Goal: Task Accomplishment & Management: Manage account settings

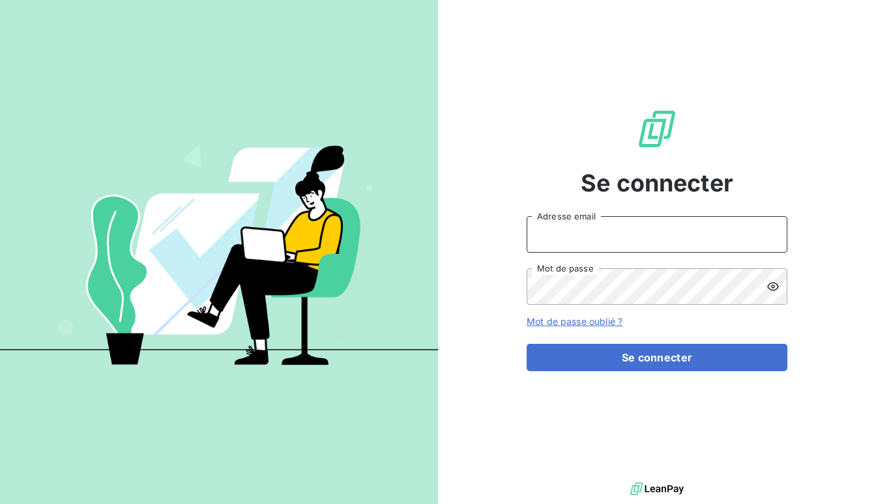
type input "[EMAIL_ADDRESS][DOMAIN_NAME]"
click at [647, 373] on div "Se connecter [EMAIL_ADDRESS][DOMAIN_NAME] Adresse email Mot de passe Mot de pas…" at bounding box center [657, 240] width 261 height 480
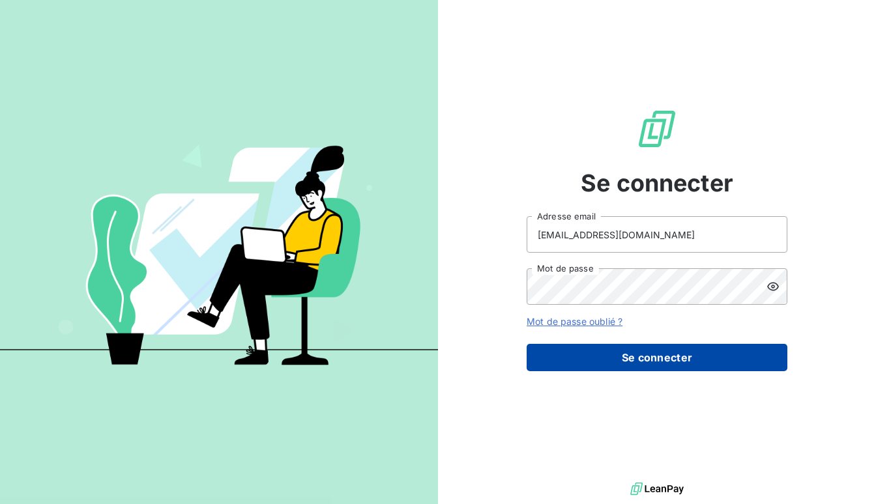
click at [647, 364] on button "Se connecter" at bounding box center [657, 357] width 261 height 27
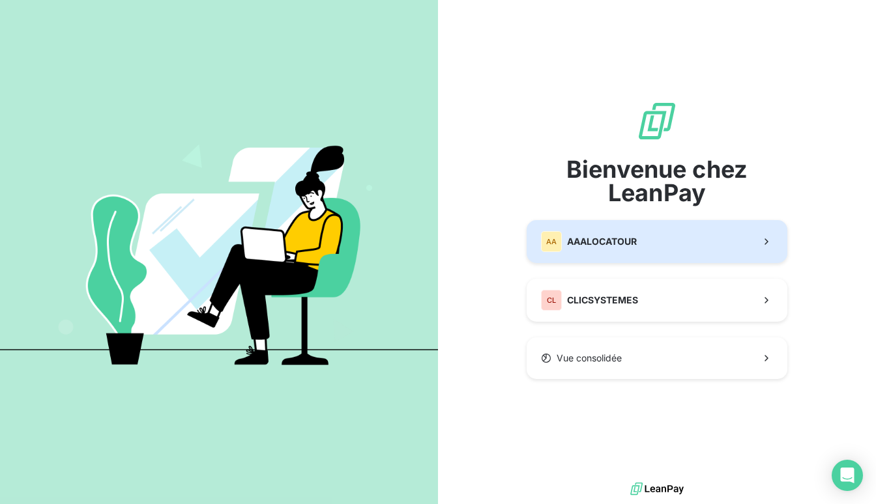
click at [613, 229] on button "AA AAALOCATOUR" at bounding box center [657, 241] width 261 height 43
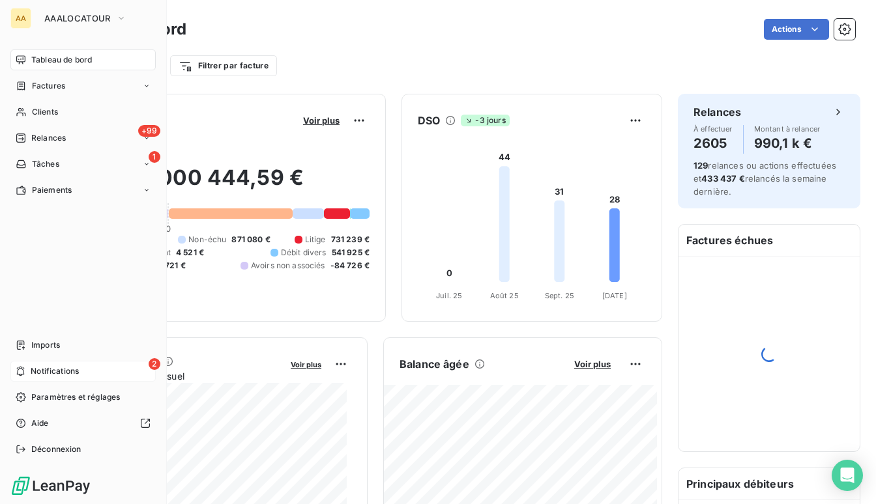
click at [65, 369] on span "Notifications" at bounding box center [55, 372] width 48 height 12
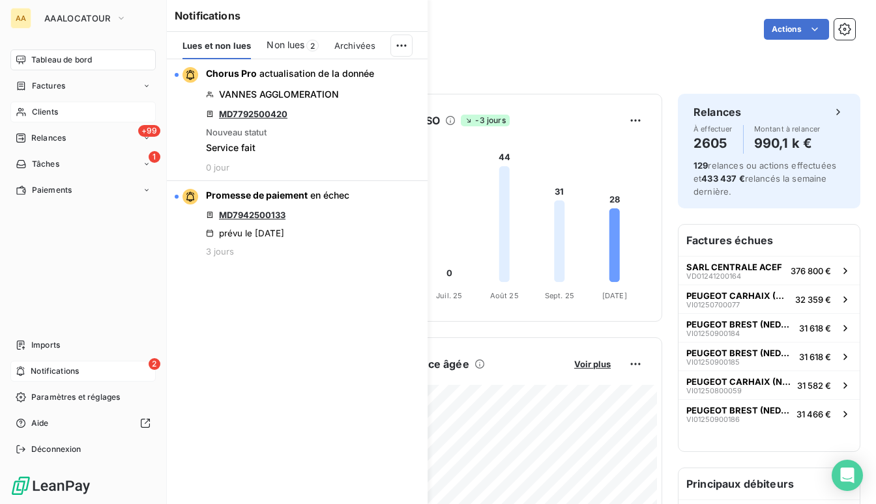
click at [46, 116] on span "Clients" at bounding box center [45, 112] width 26 height 12
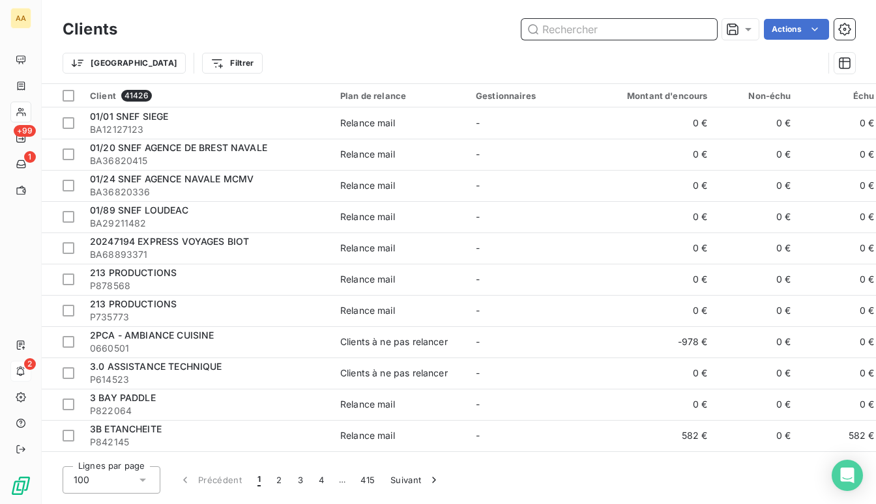
click at [560, 29] on input "text" at bounding box center [619, 29] width 196 height 21
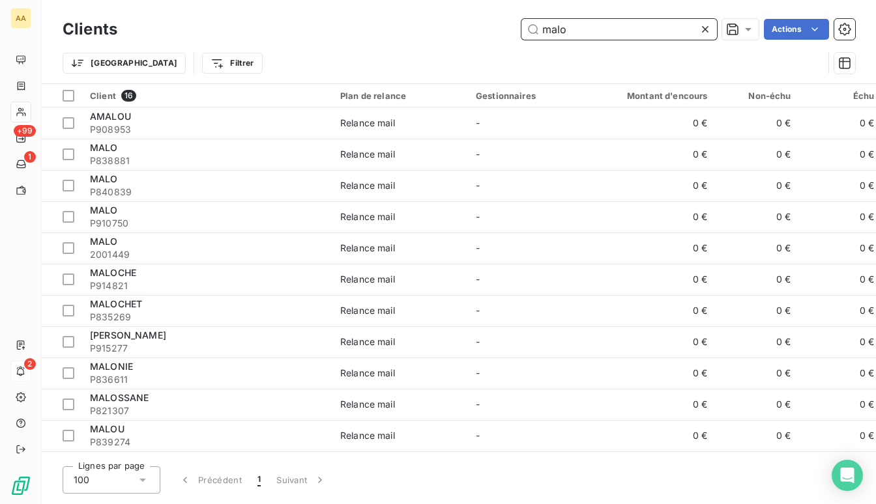
drag, startPoint x: 577, startPoint y: 36, endPoint x: 488, endPoint y: 25, distance: 89.9
click at [488, 25] on div "malo Actions" at bounding box center [494, 29] width 722 height 21
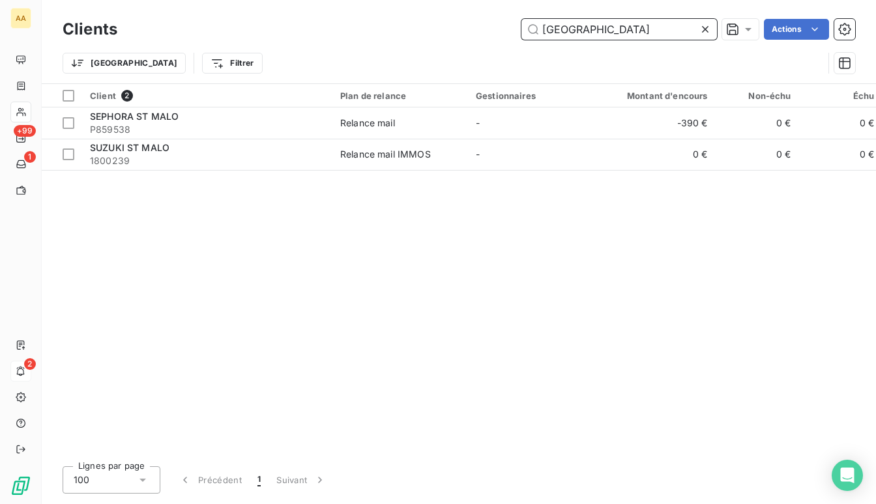
drag, startPoint x: 601, startPoint y: 35, endPoint x: 519, endPoint y: 34, distance: 82.1
click at [519, 34] on div "st malo Actions" at bounding box center [494, 29] width 722 height 21
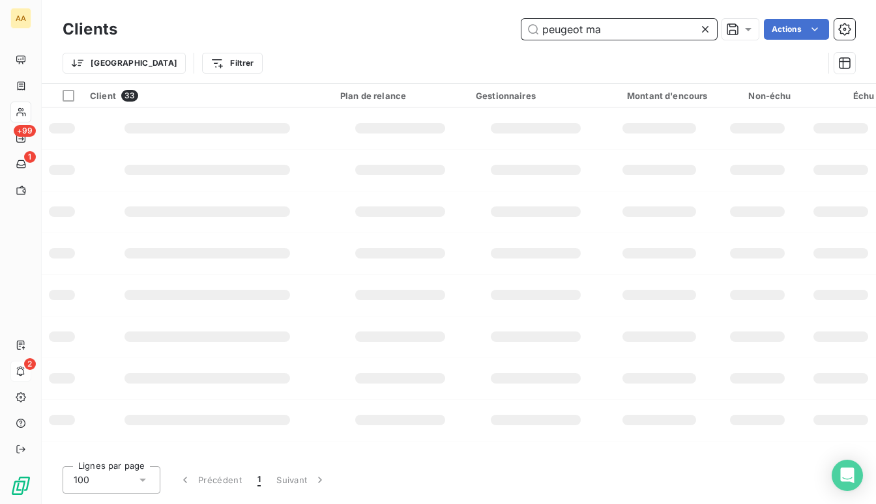
type input "peugeot mal"
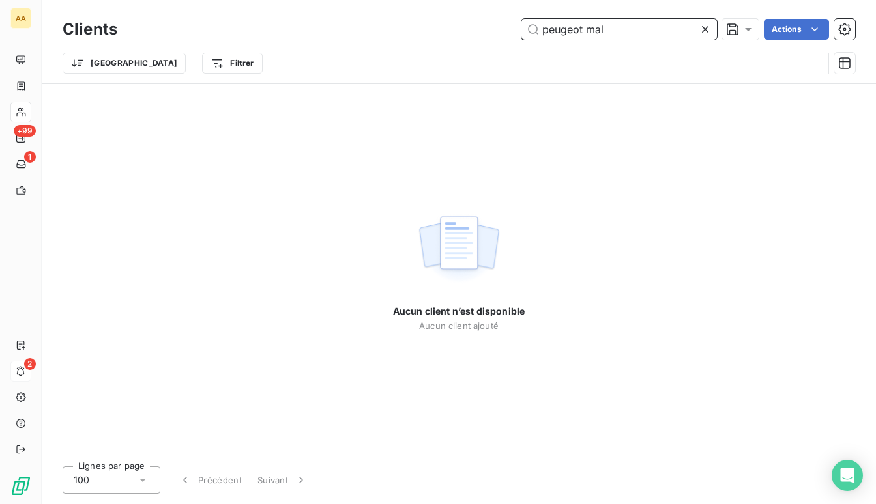
drag, startPoint x: 605, startPoint y: 29, endPoint x: 495, endPoint y: 27, distance: 109.5
click at [495, 27] on div "peugeot mal Actions" at bounding box center [494, 29] width 722 height 21
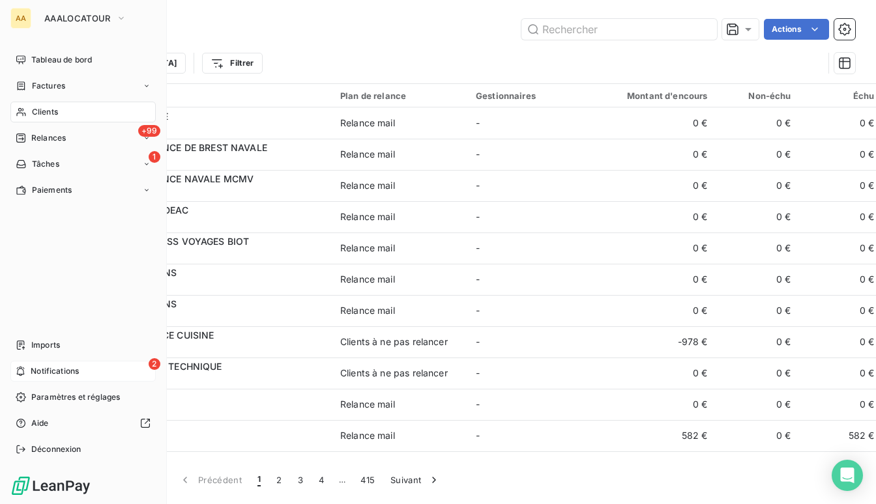
click at [51, 112] on span "Clients" at bounding box center [45, 112] width 26 height 12
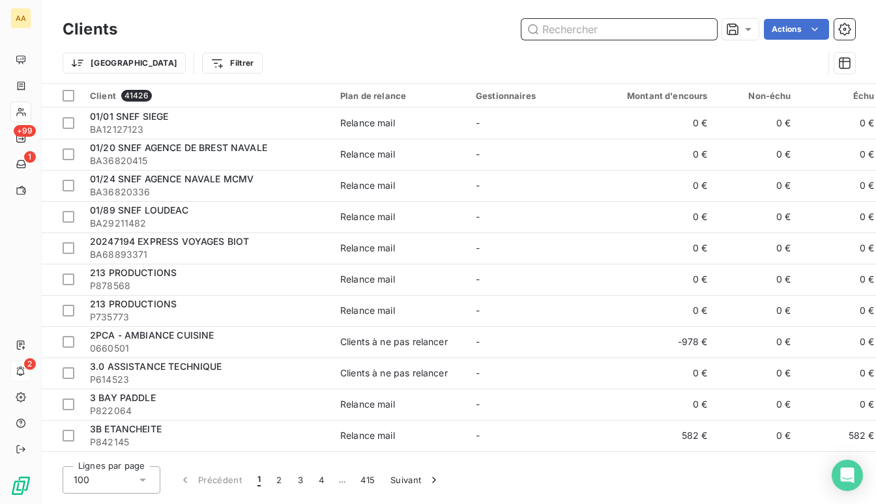
click at [615, 27] on input "text" at bounding box center [619, 29] width 196 height 21
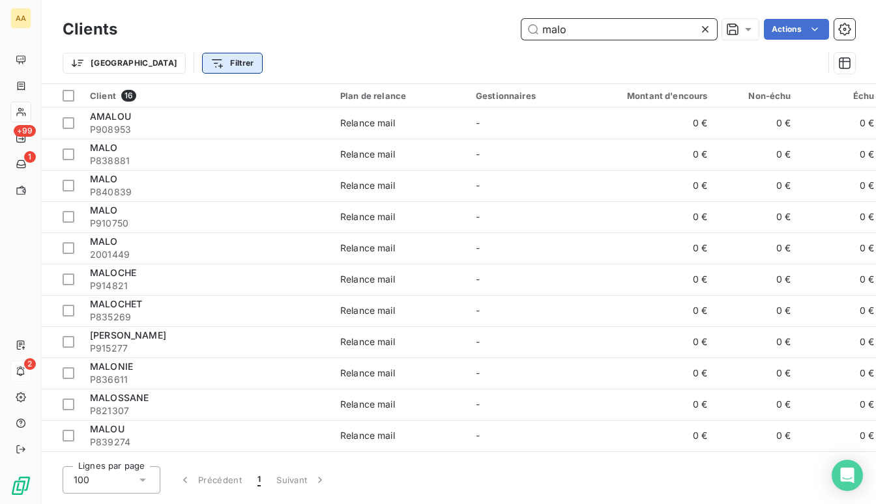
type input "malo"
click at [160, 56] on html "AA +99 1 2 Clients malo Actions Trier Filtrer Client 16 Plan de relance Gestion…" at bounding box center [438, 252] width 876 height 504
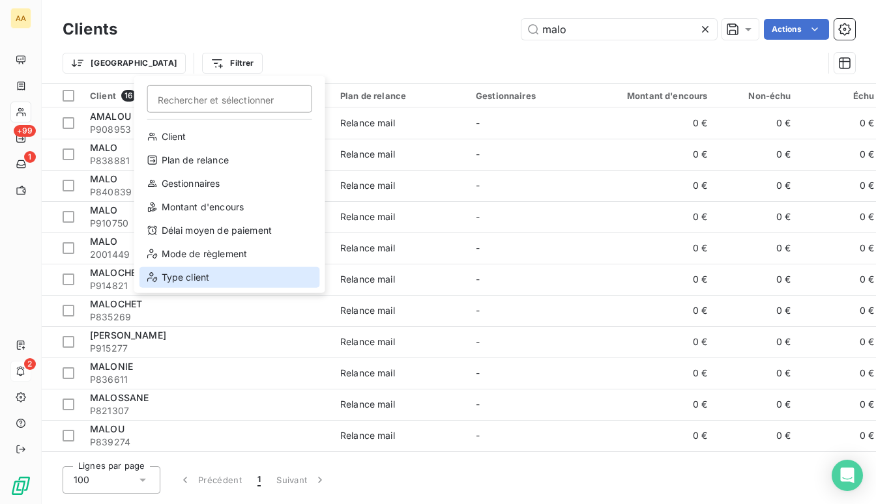
click at [175, 282] on div "Type client" at bounding box center [229, 277] width 181 height 21
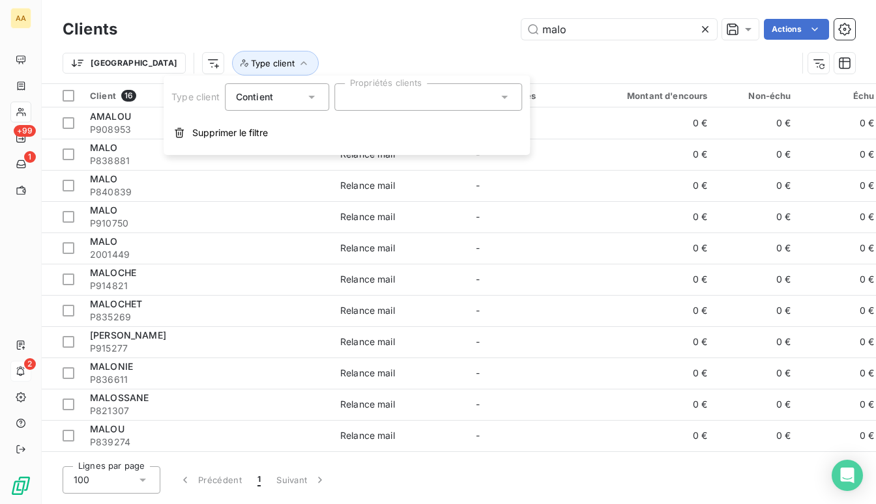
click at [375, 96] on div at bounding box center [428, 96] width 188 height 27
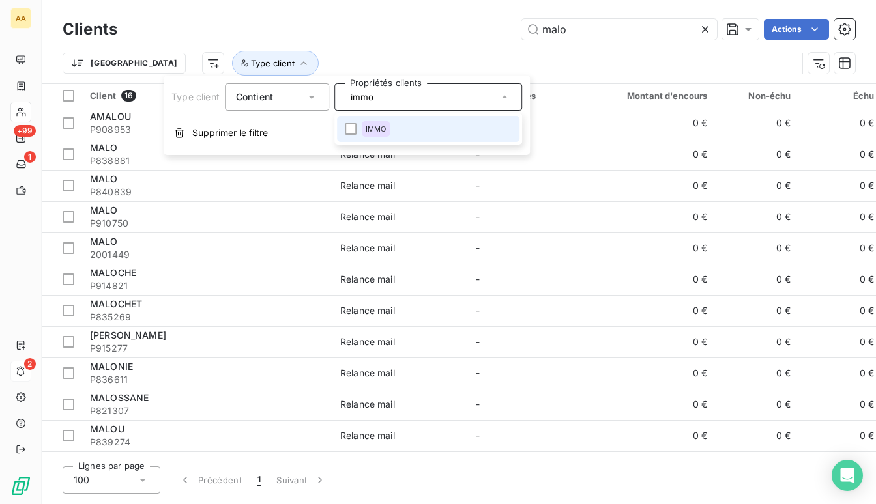
type input "immo"
click at [396, 123] on li "IMMO" at bounding box center [428, 129] width 182 height 26
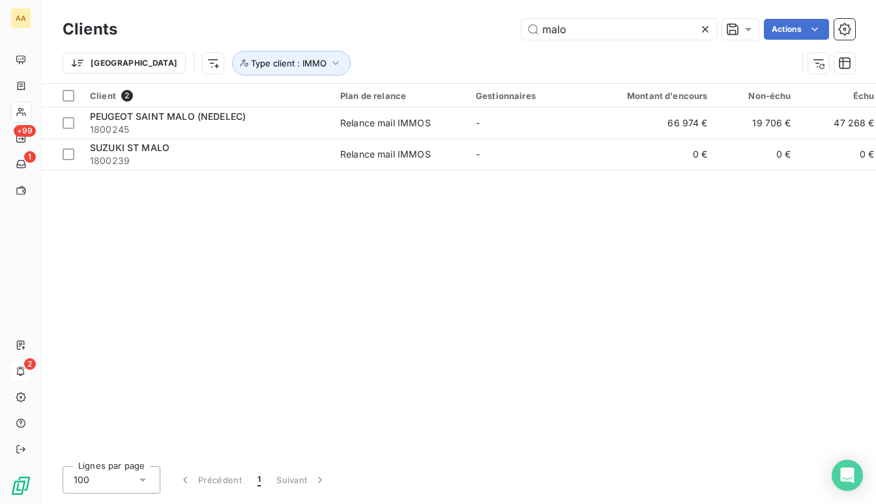
click at [392, 39] on div "malo Actions" at bounding box center [494, 29] width 722 height 21
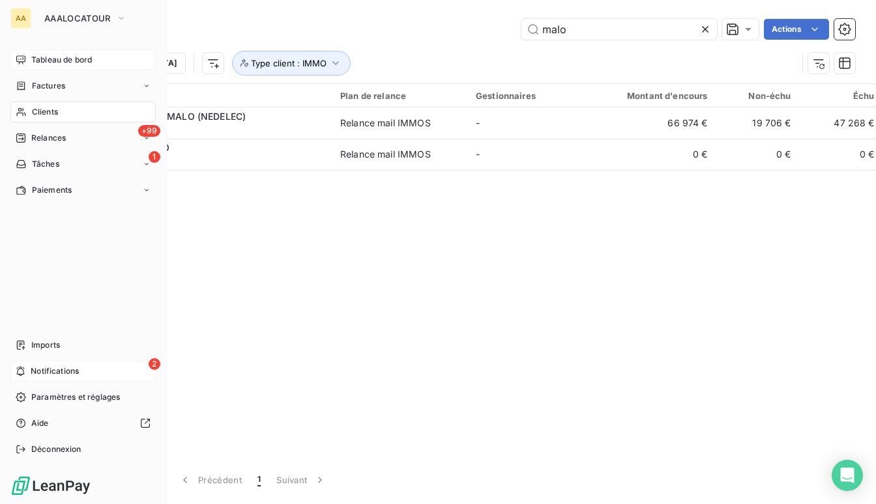
click at [45, 61] on span "Tableau de bord" at bounding box center [61, 60] width 61 height 12
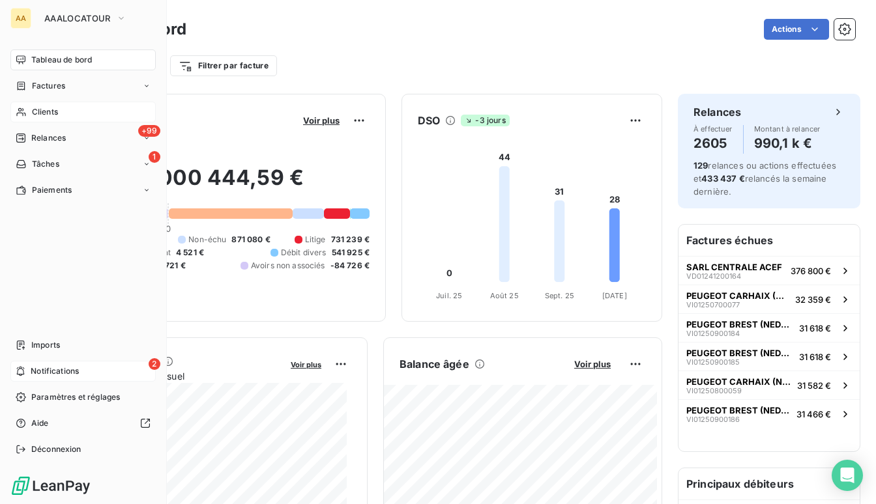
click at [46, 113] on span "Clients" at bounding box center [45, 112] width 26 height 12
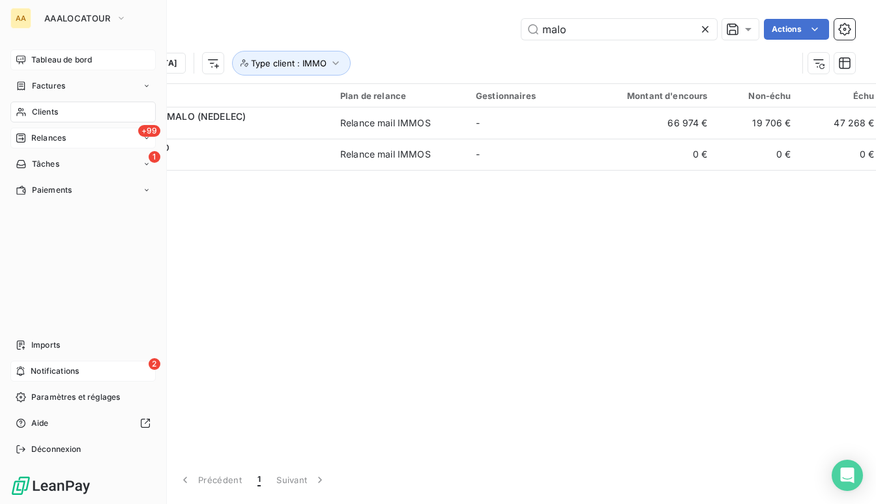
click at [55, 133] on span "Relances" at bounding box center [48, 138] width 35 height 12
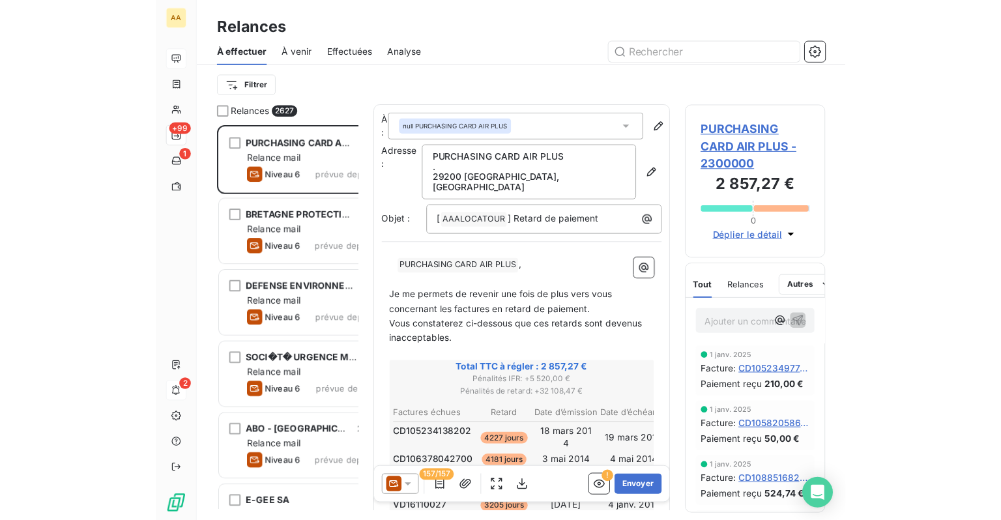
scroll to position [383, 207]
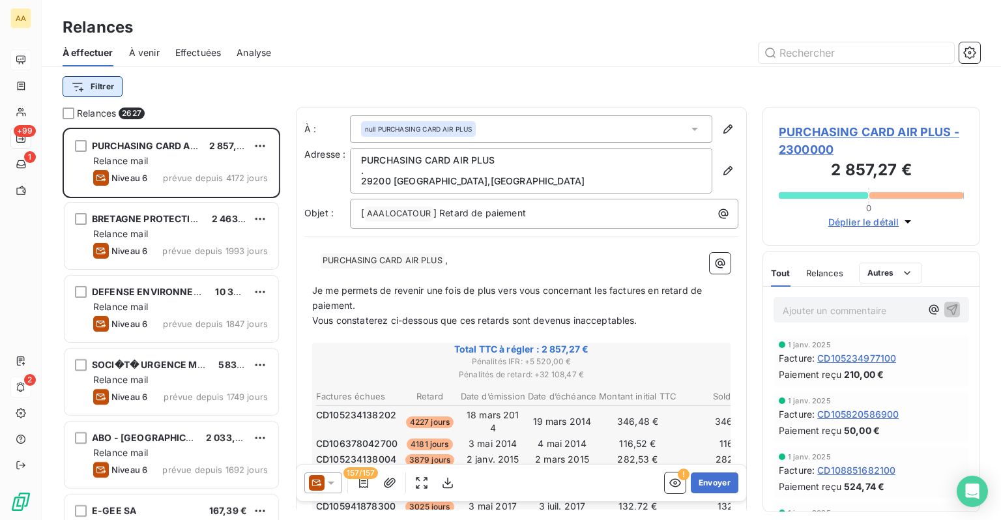
click at [101, 77] on html "AA +99 1 2 Relances À effectuer À venir Effectuées Analyse Filtrer Relances 262…" at bounding box center [500, 260] width 1001 height 520
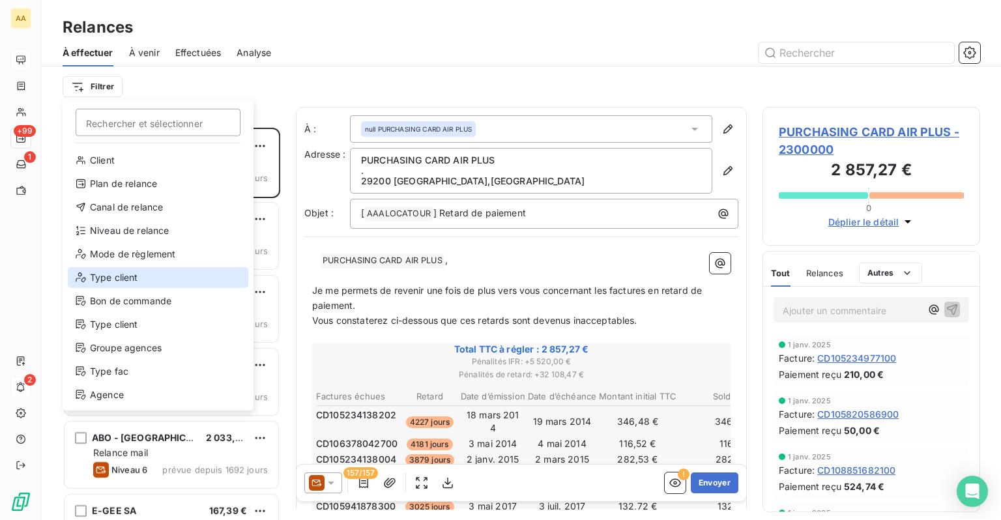
click at [141, 278] on div "Type client" at bounding box center [158, 277] width 181 height 21
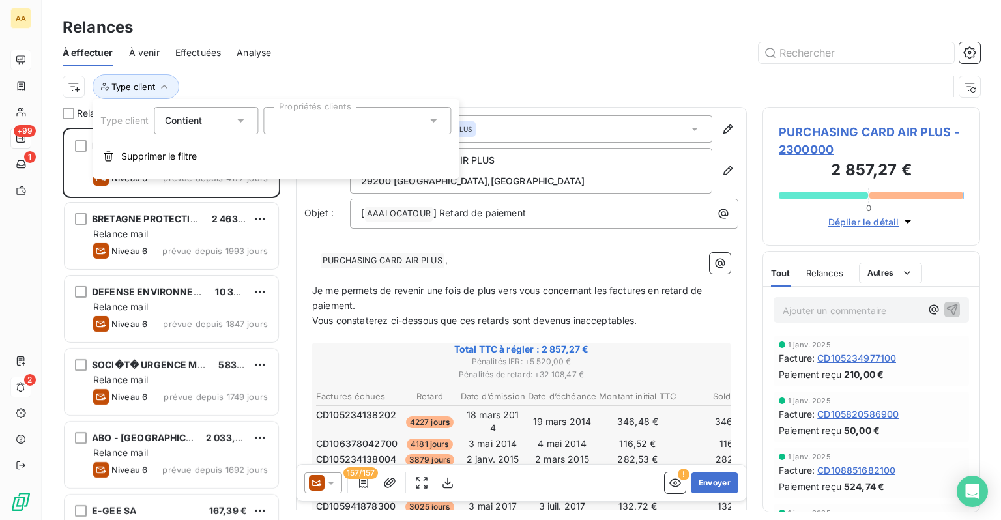
click at [312, 128] on div at bounding box center [357, 120] width 188 height 27
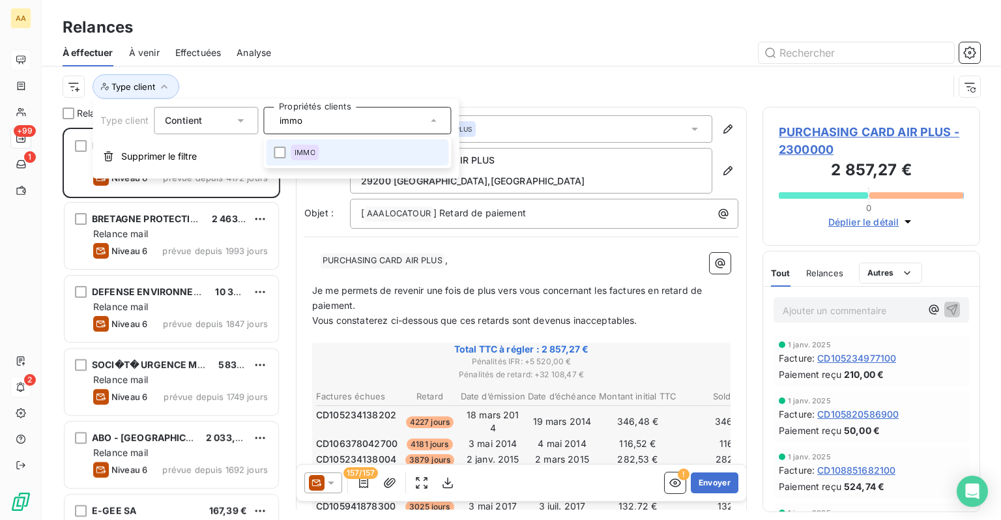
type input "immo"
click at [331, 157] on li "IMMO" at bounding box center [357, 152] width 182 height 26
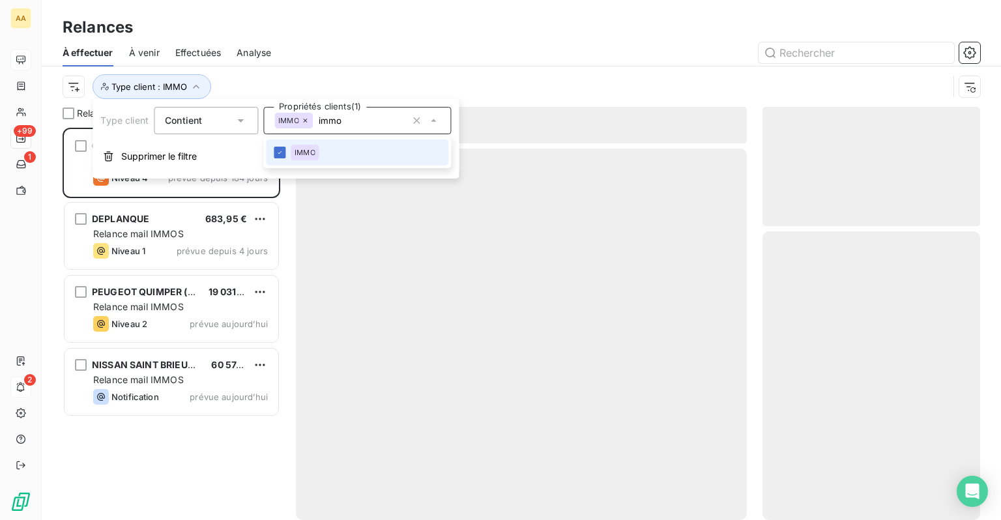
scroll to position [383, 207]
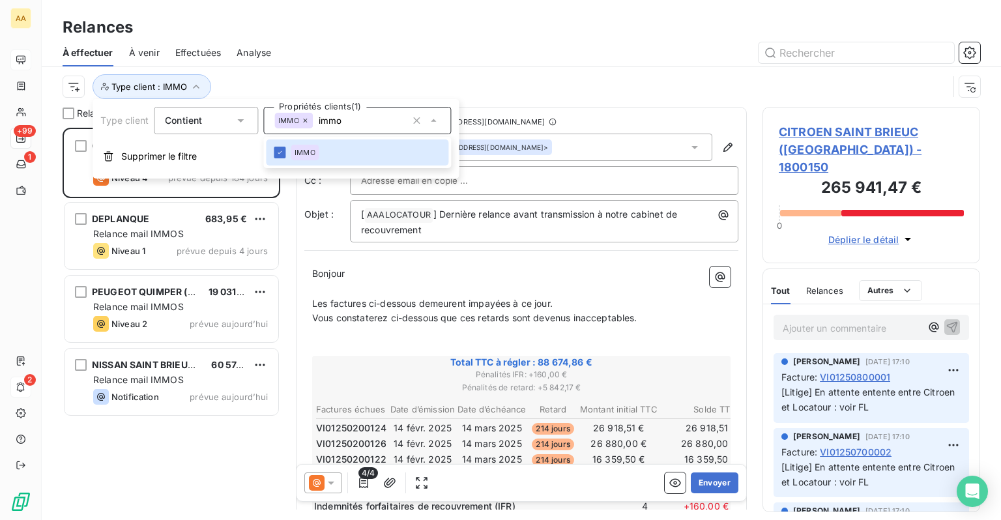
click at [415, 55] on div at bounding box center [633, 52] width 693 height 21
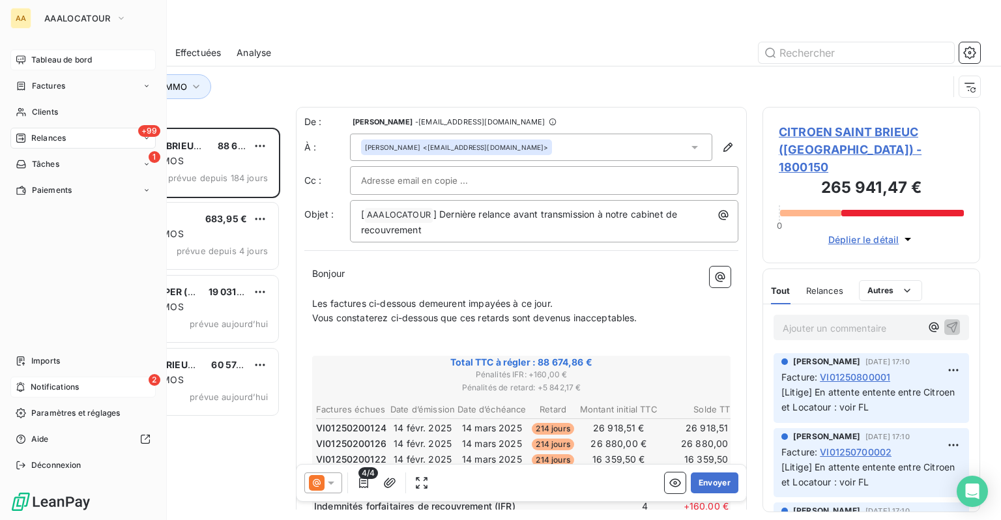
click at [36, 114] on span "Clients" at bounding box center [45, 112] width 26 height 12
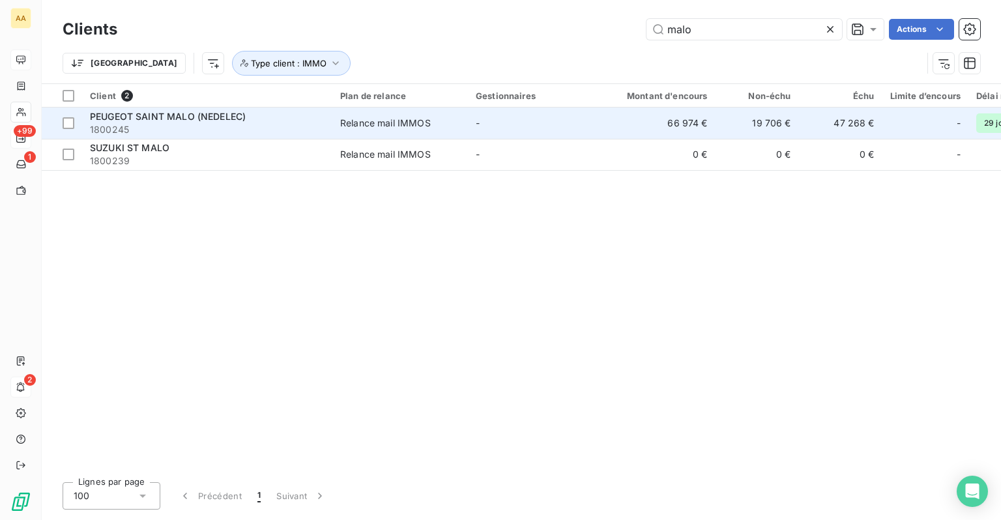
click at [291, 113] on div "PEUGEOT SAINT MALO (NEDELEC)" at bounding box center [207, 116] width 235 height 13
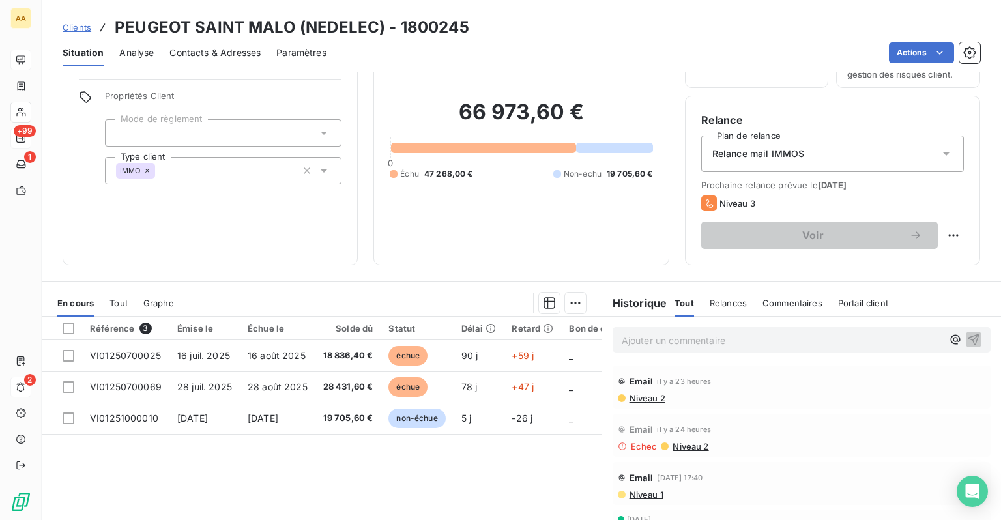
scroll to position [167, 0]
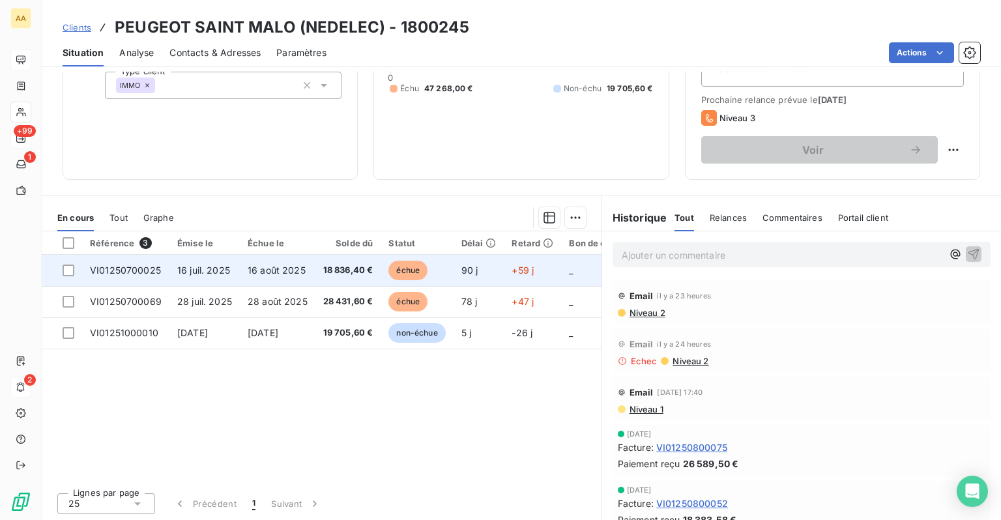
click at [289, 272] on span "16 août 2025" at bounding box center [277, 270] width 58 height 11
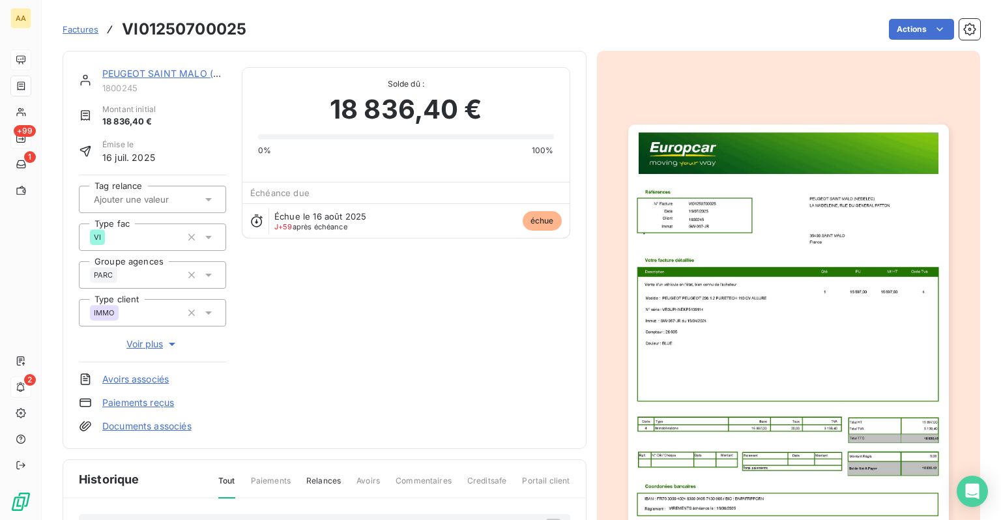
click at [705, 228] on img "button" at bounding box center [788, 350] width 321 height 452
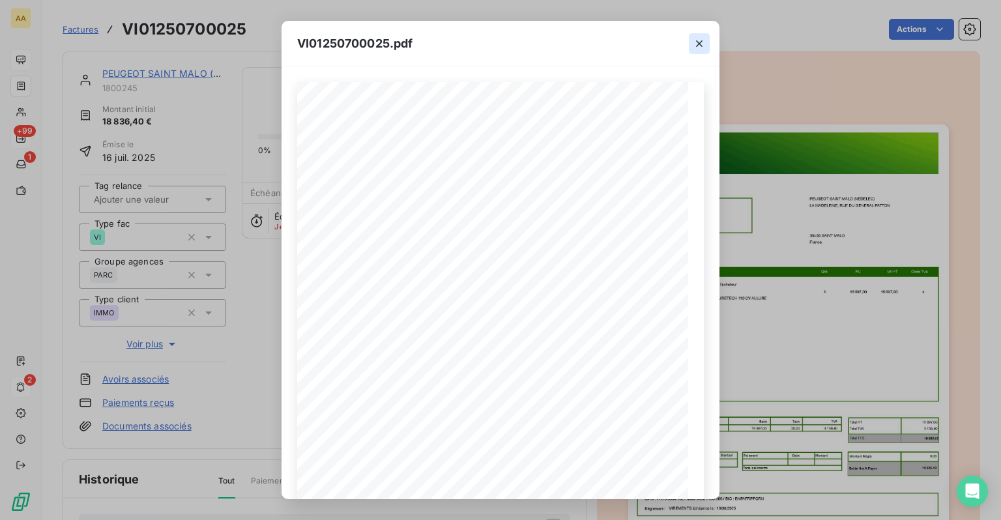
click at [697, 48] on icon "button" at bounding box center [699, 43] width 13 height 13
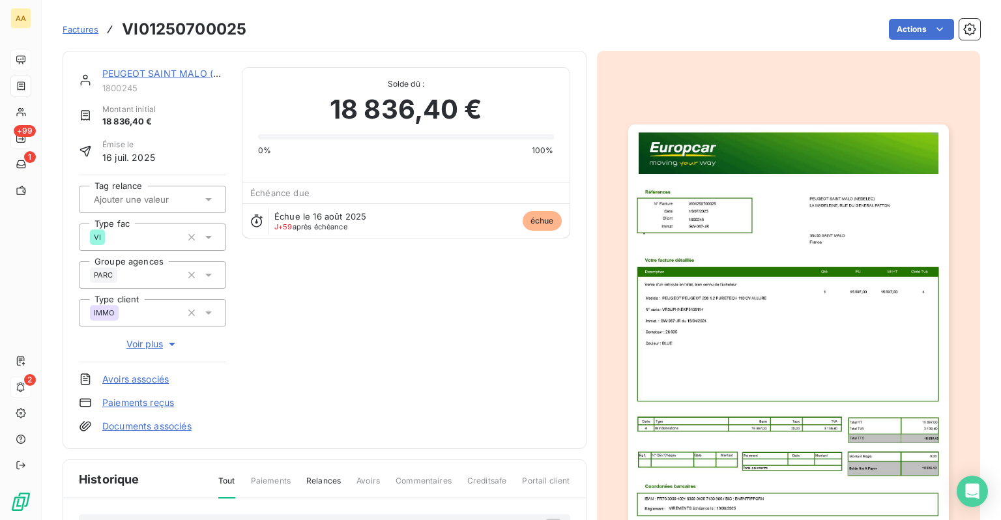
click at [86, 27] on span "Factures" at bounding box center [81, 29] width 36 height 10
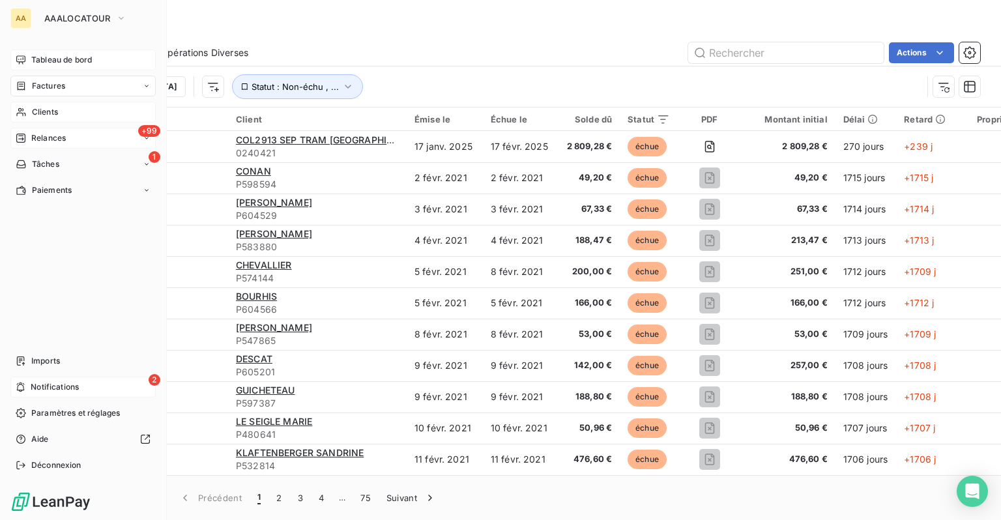
click at [42, 111] on span "Clients" at bounding box center [45, 112] width 26 height 12
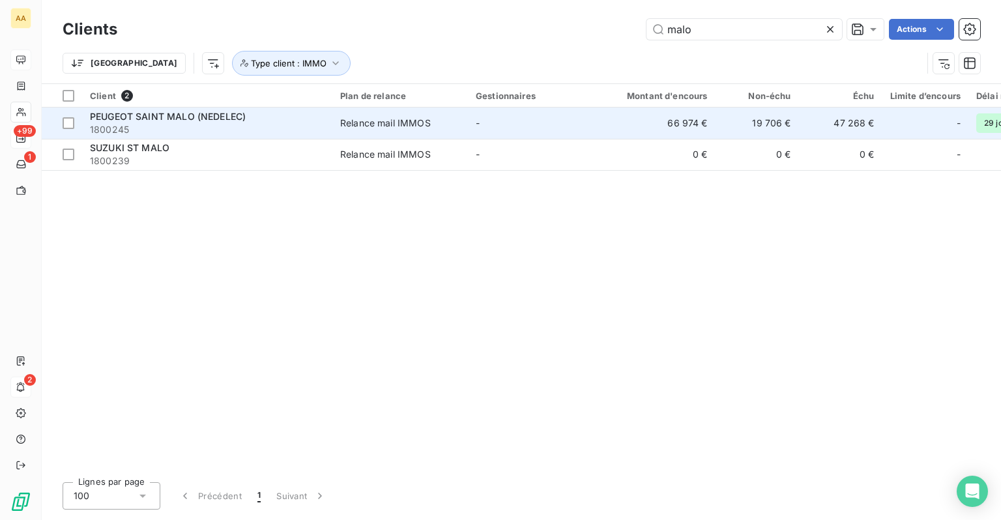
click at [375, 119] on div "Relance mail IMMOS" at bounding box center [385, 123] width 91 height 13
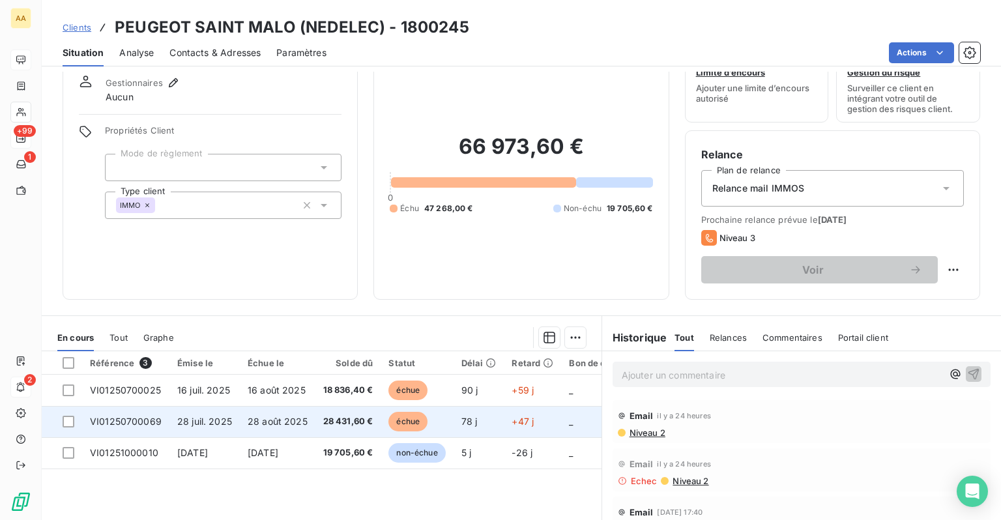
scroll to position [130, 0]
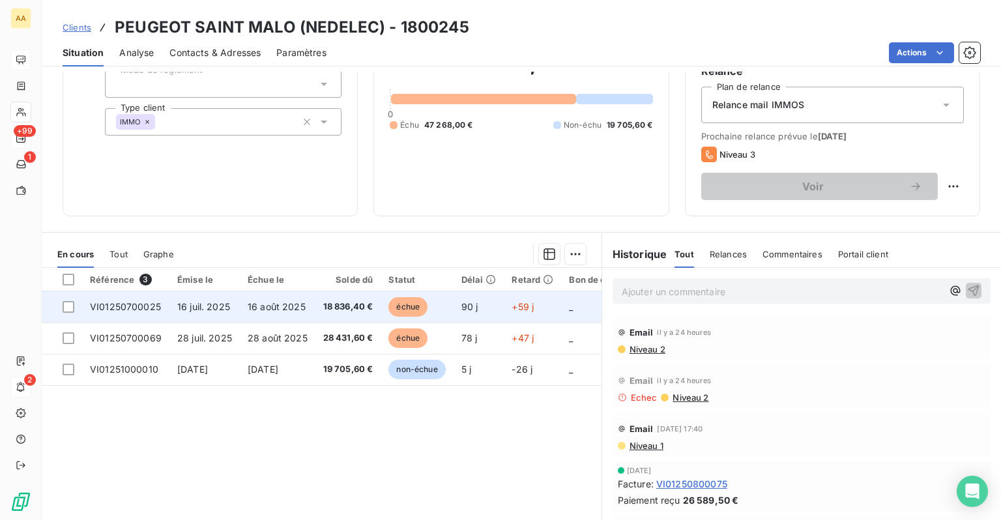
click at [352, 308] on span "18 836,40 €" at bounding box center [348, 306] width 50 height 13
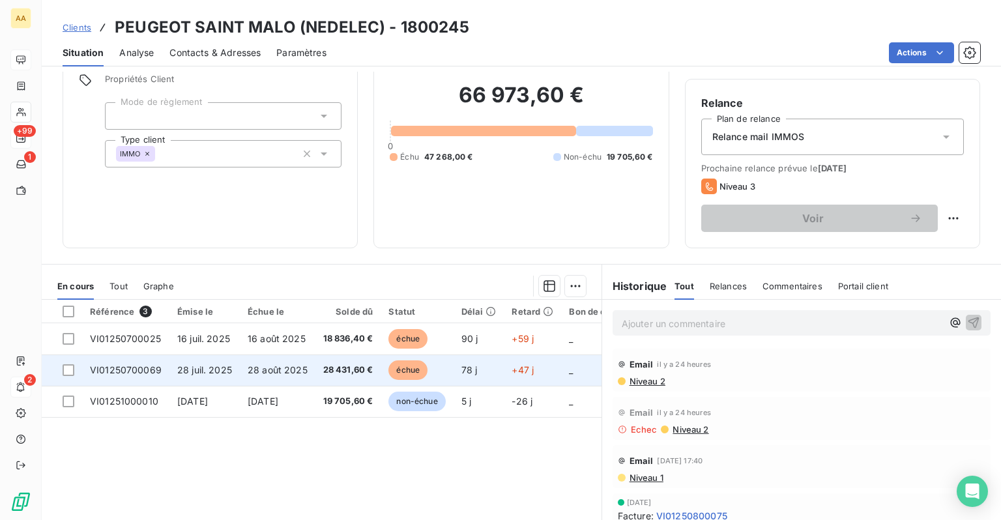
scroll to position [130, 0]
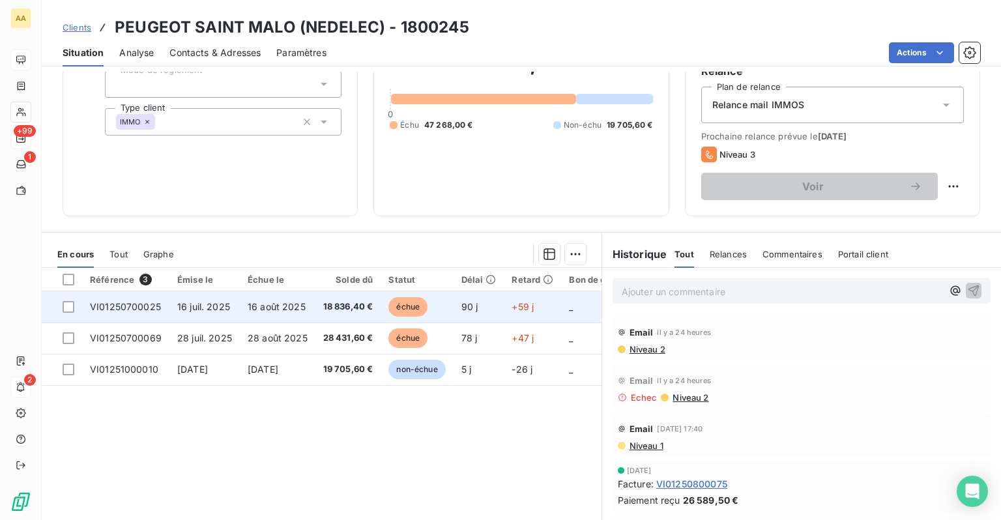
click at [203, 302] on span "16 juil. 2025" at bounding box center [203, 306] width 53 height 11
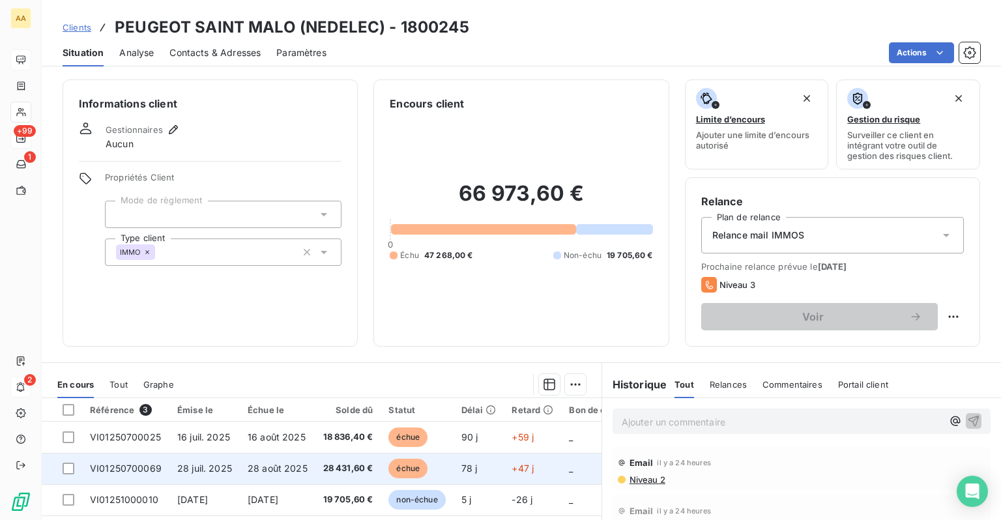
click at [164, 476] on td "VI01250700069" at bounding box center [125, 468] width 87 height 31
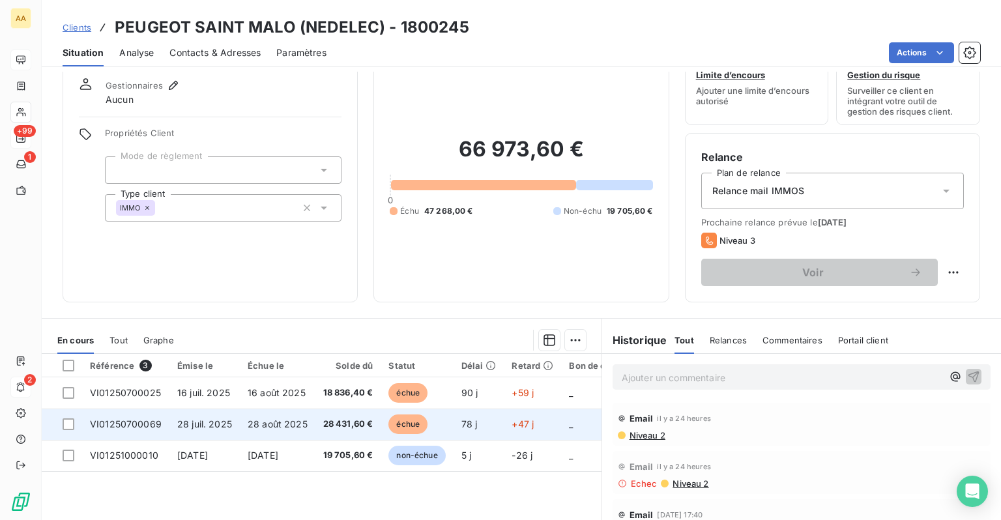
scroll to position [65, 0]
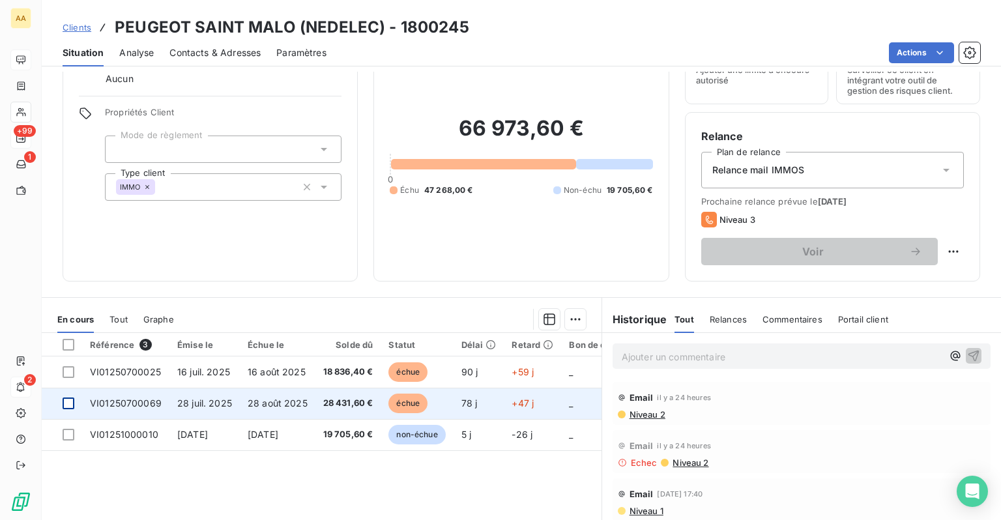
click at [73, 406] on div at bounding box center [69, 404] width 12 height 12
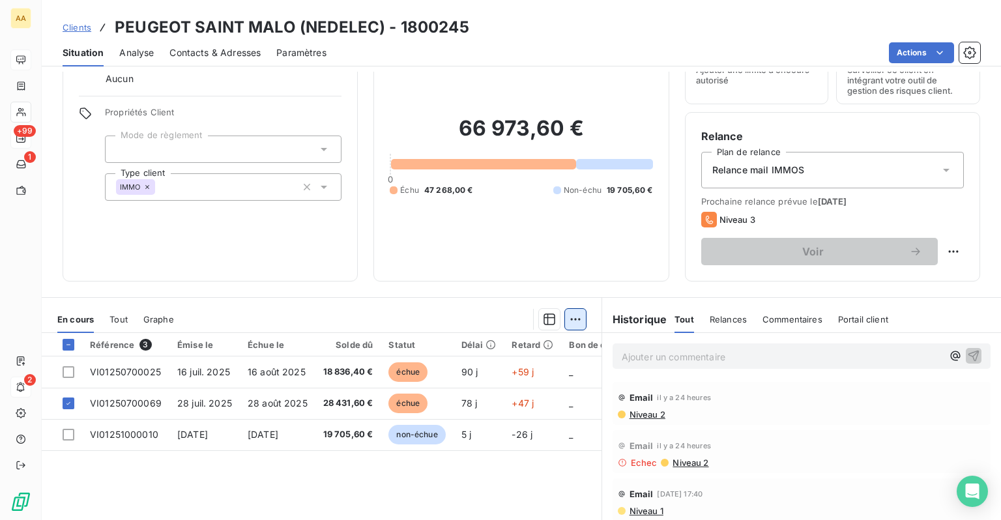
click at [560, 317] on html "AA +99 1 2 Clients PEUGEOT SAINT MALO (NEDELEC) - 1800245 Situation Analyse Con…" at bounding box center [500, 260] width 1001 height 520
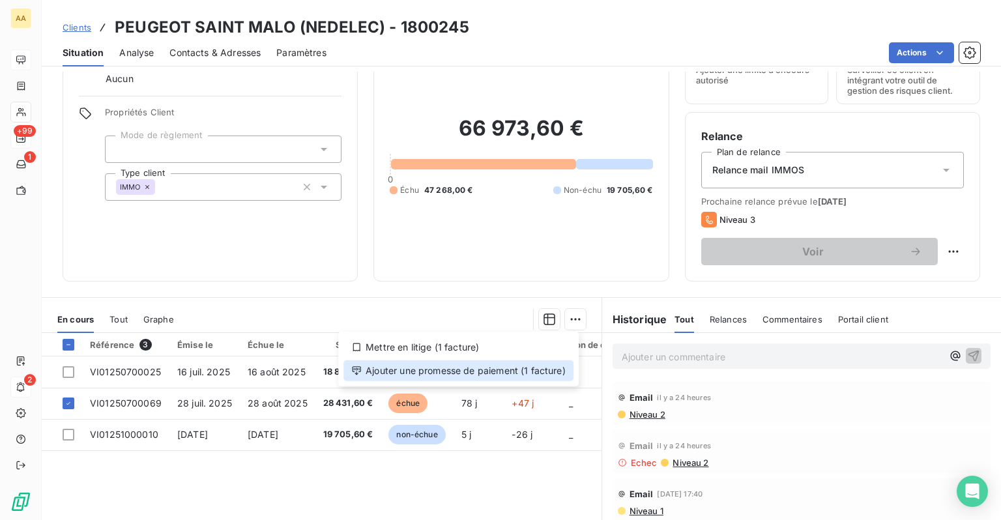
click at [413, 366] on div "Ajouter une promesse de paiement (1 facture)" at bounding box center [458, 370] width 230 height 21
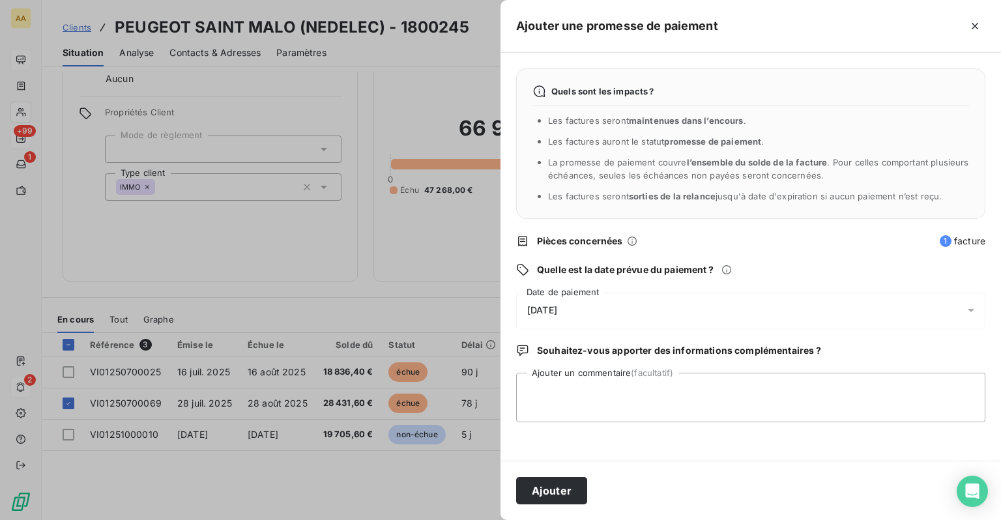
click at [607, 304] on div "[DATE]" at bounding box center [750, 310] width 469 height 36
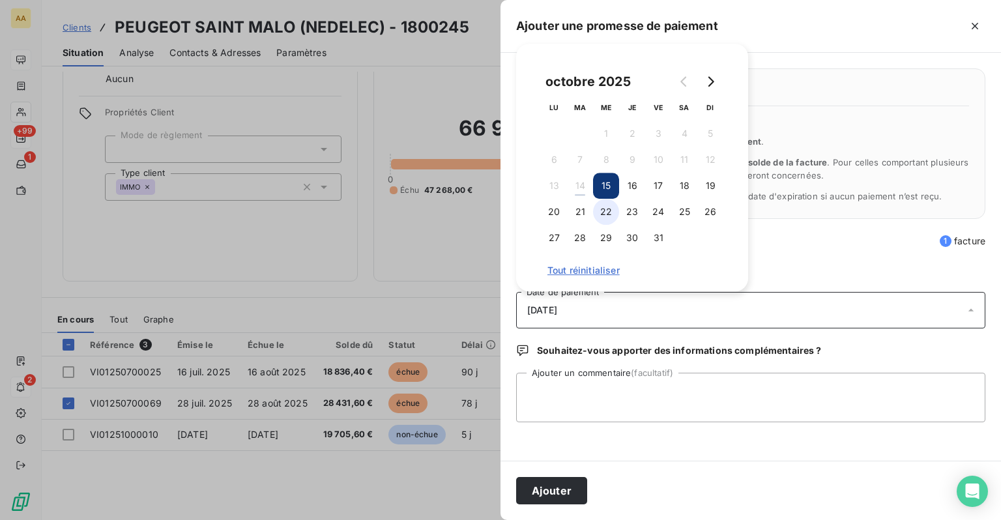
click at [607, 215] on button "22" at bounding box center [606, 212] width 26 height 26
click at [403, 265] on div at bounding box center [500, 260] width 1001 height 520
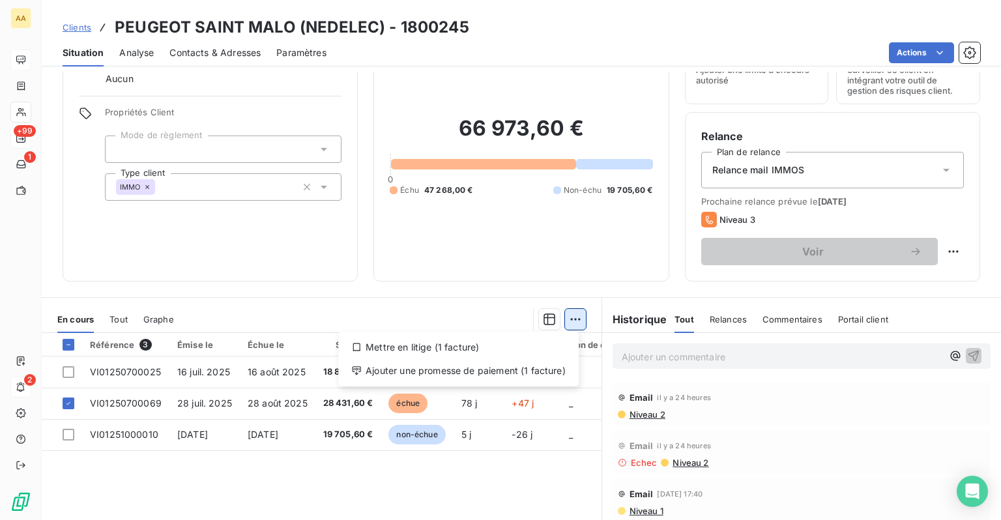
click at [579, 322] on html "AA +99 1 2 Clients PEUGEOT SAINT MALO (NEDELEC) - 1800245 Situation Analyse Con…" at bounding box center [500, 260] width 1001 height 520
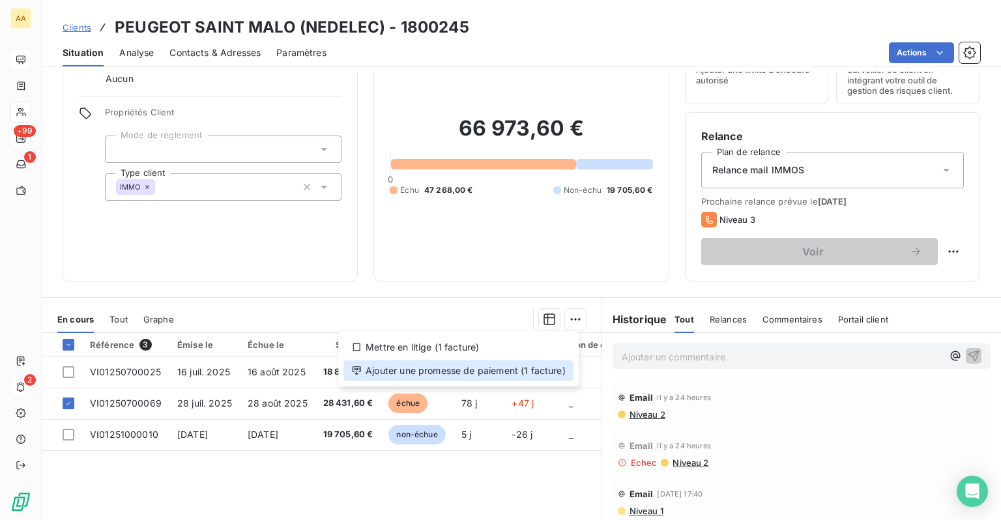
click at [393, 369] on div "Ajouter une promesse de paiement (1 facture)" at bounding box center [458, 370] width 230 height 21
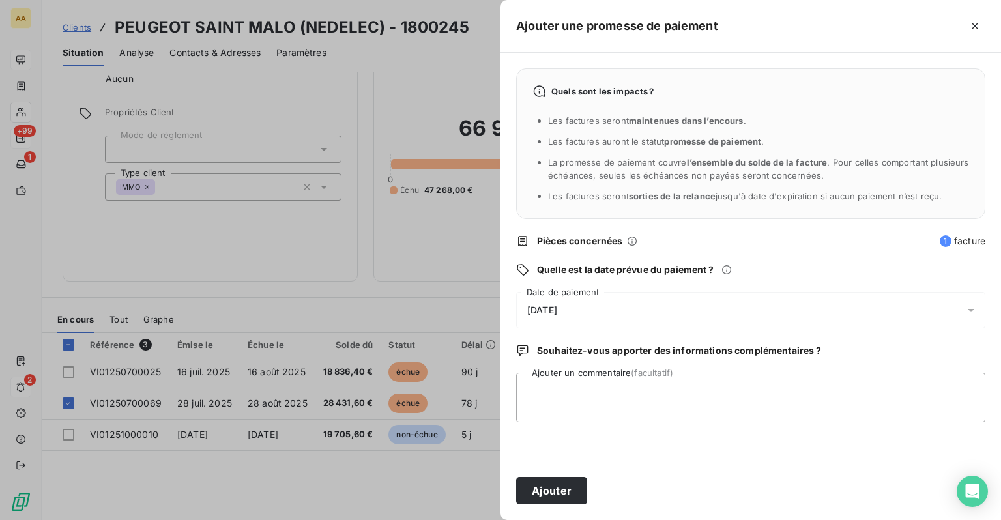
drag, startPoint x: 619, startPoint y: 298, endPoint x: 619, endPoint y: 306, distance: 7.8
click at [619, 306] on div "[DATE]" at bounding box center [750, 310] width 469 height 36
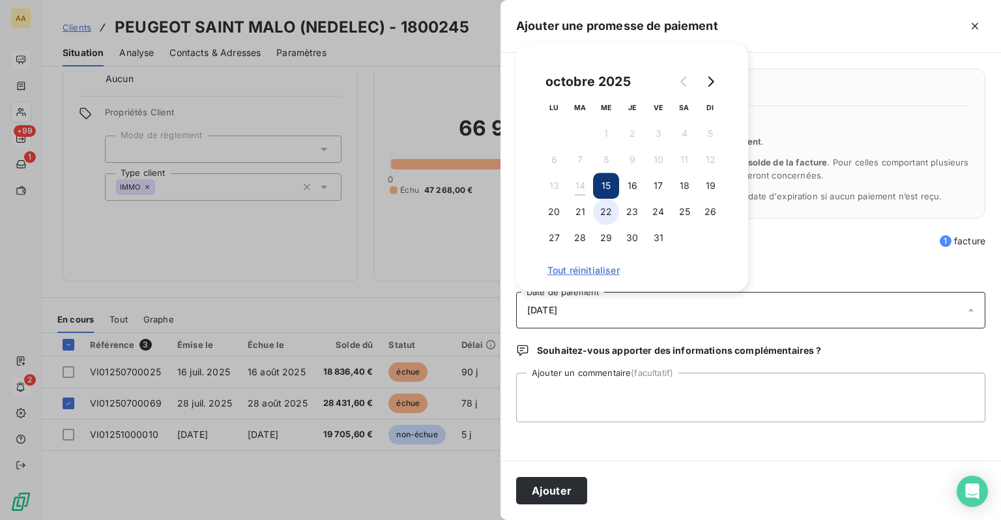
click at [607, 206] on button "22" at bounding box center [606, 212] width 26 height 26
click at [705, 407] on textarea "Ajouter un commentaire (facultatif)" at bounding box center [750, 398] width 469 height 50
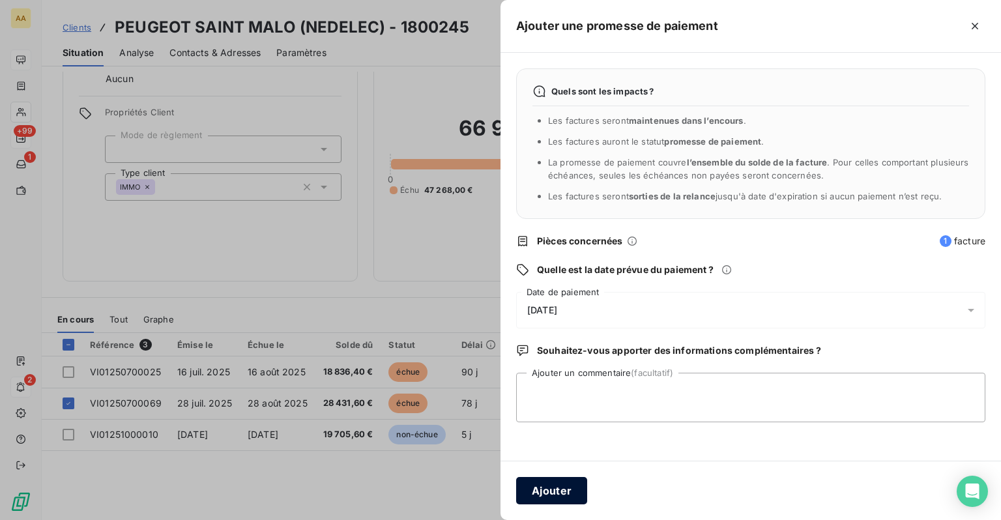
click at [574, 493] on button "Ajouter" at bounding box center [551, 490] width 71 height 27
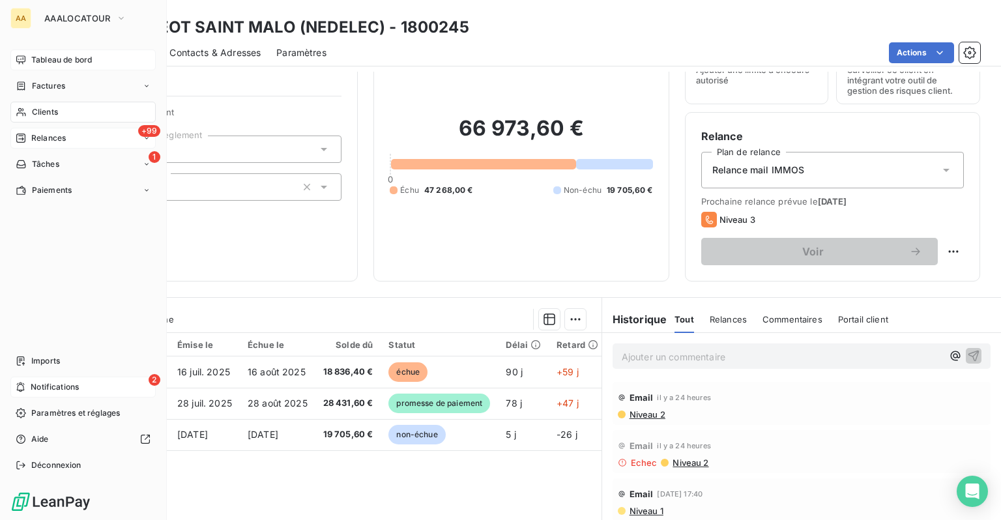
click at [55, 113] on span "Clients" at bounding box center [45, 112] width 26 height 12
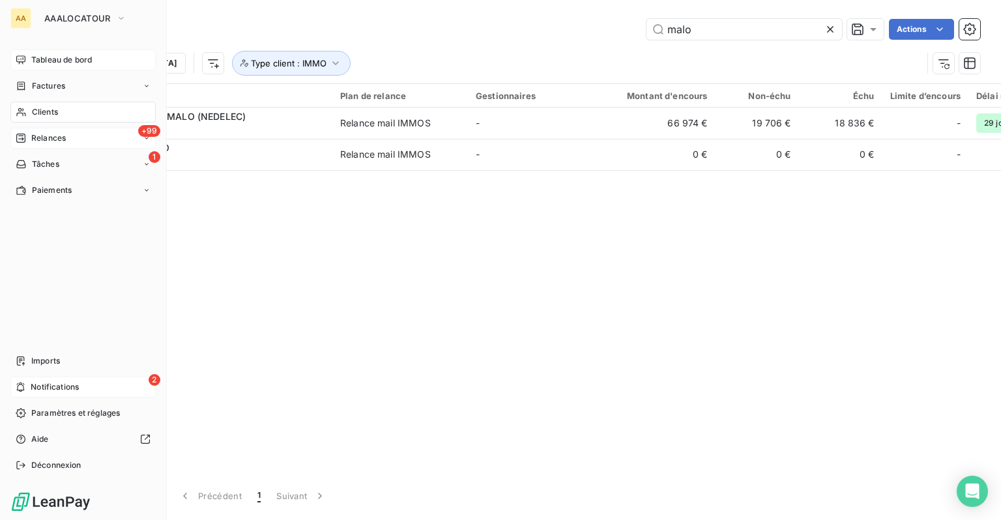
click at [24, 114] on icon at bounding box center [21, 112] width 11 height 10
click at [63, 141] on span "Relances" at bounding box center [48, 138] width 35 height 12
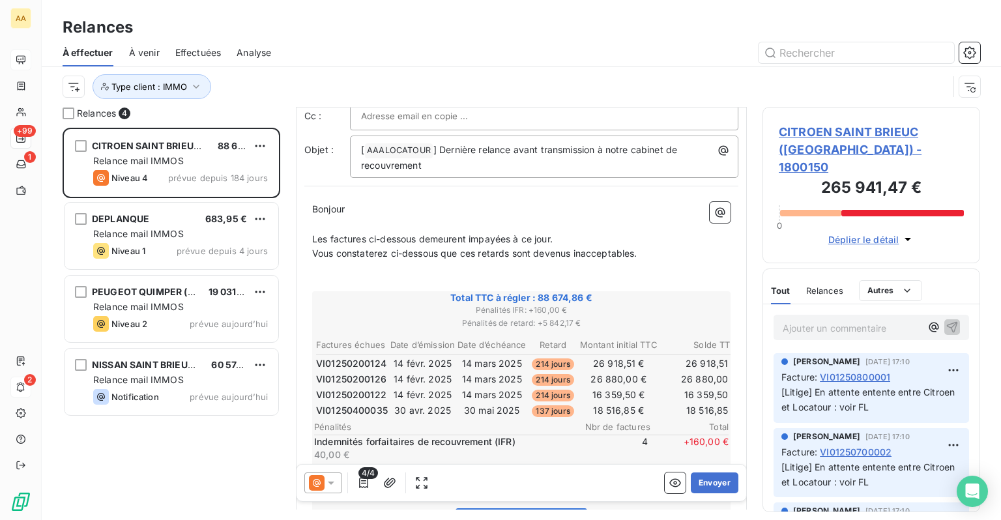
scroll to position [130, 0]
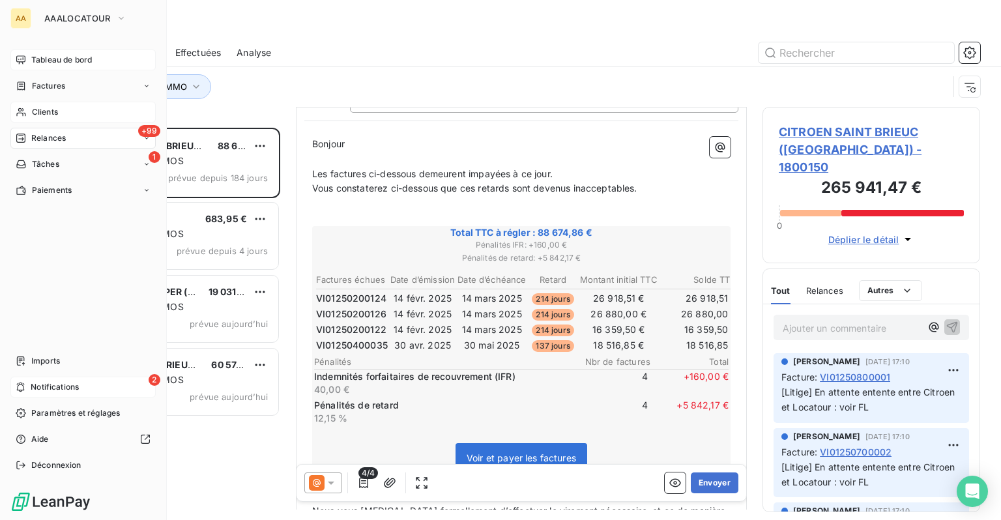
click at [33, 102] on div "Clients" at bounding box center [82, 112] width 145 height 21
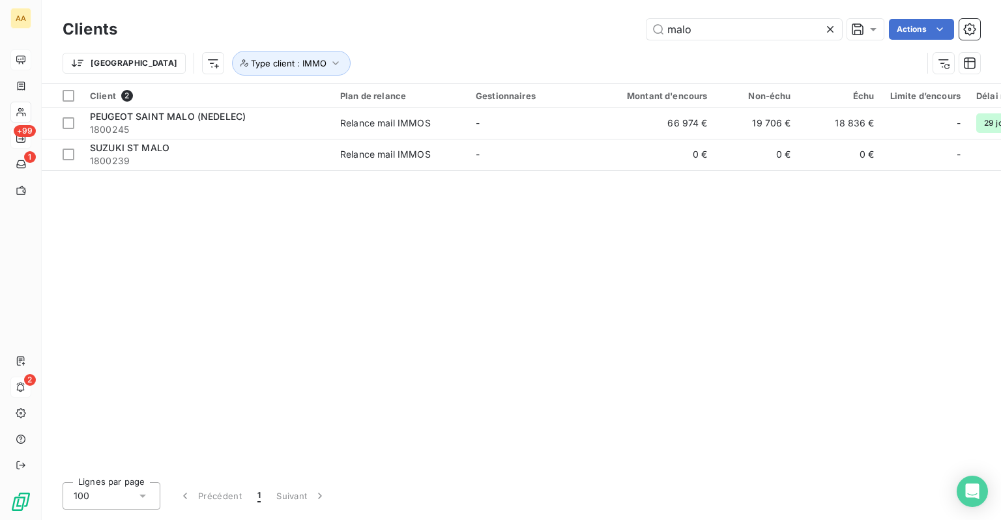
click at [705, 25] on icon at bounding box center [830, 29] width 13 height 13
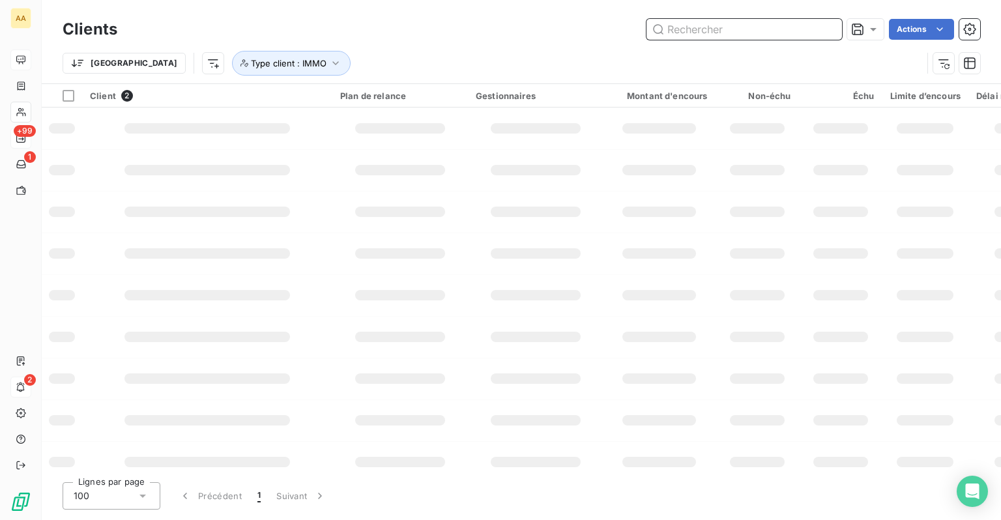
click at [705, 33] on input "text" at bounding box center [745, 29] width 196 height 21
type input "1800150"
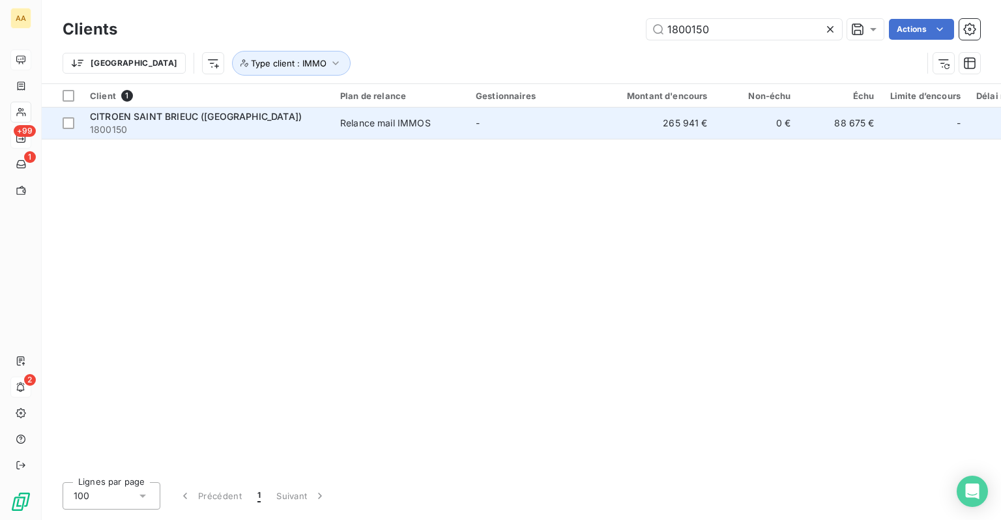
click at [222, 123] on span "1800150" at bounding box center [207, 129] width 235 height 13
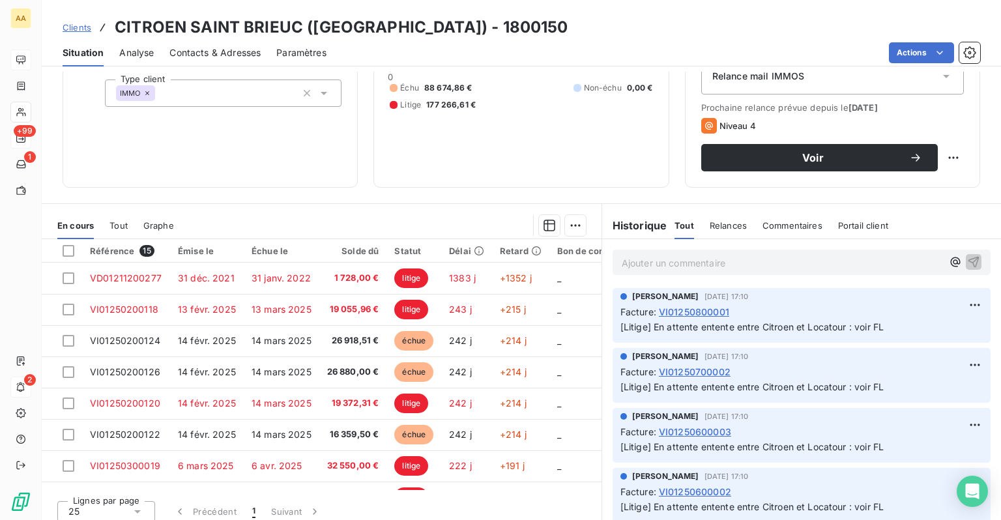
scroll to position [167, 0]
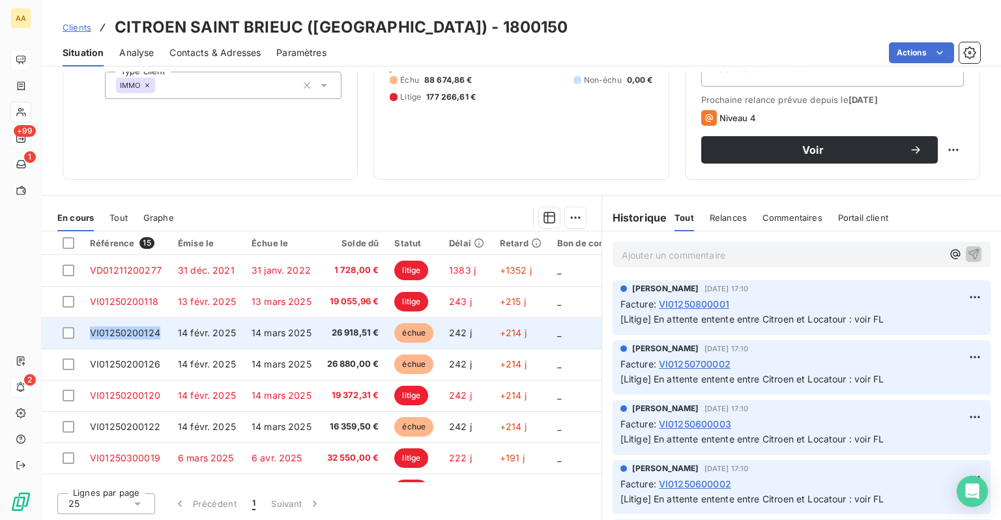
drag, startPoint x: 157, startPoint y: 332, endPoint x: 78, endPoint y: 330, distance: 78.9
click at [78, 330] on tr "VI01250200124 [DATE] [DATE] 26 918,51 € échue 242 j +214 j _ IMMO PARC VI CCB _…" at bounding box center [547, 332] width 1010 height 31
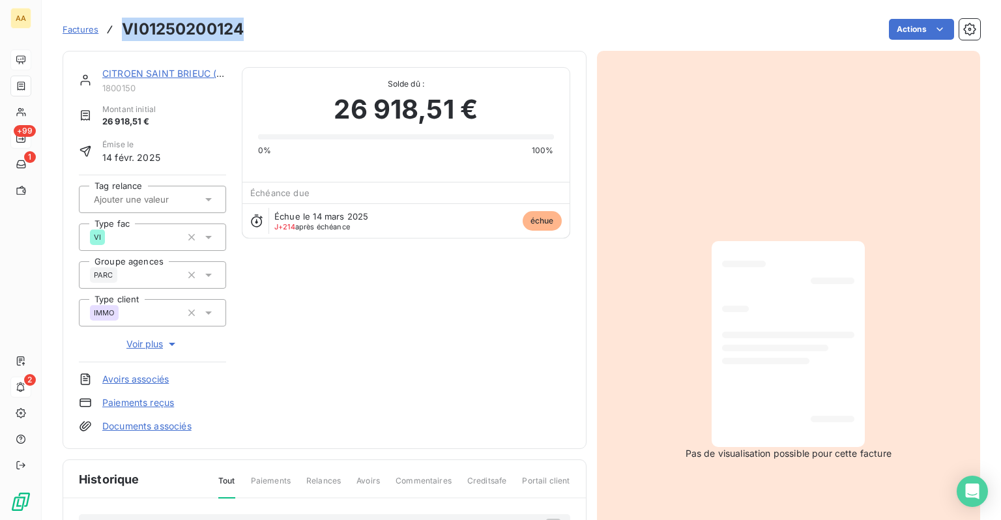
drag, startPoint x: 240, startPoint y: 33, endPoint x: 124, endPoint y: 24, distance: 117.0
click at [124, 24] on h3 "VI01250200124" at bounding box center [183, 29] width 122 height 23
copy h3 "VI01250200124"
click at [134, 74] on link "CITROEN SAINT BRIEUC ([GEOGRAPHIC_DATA])" at bounding box center [208, 73] width 212 height 11
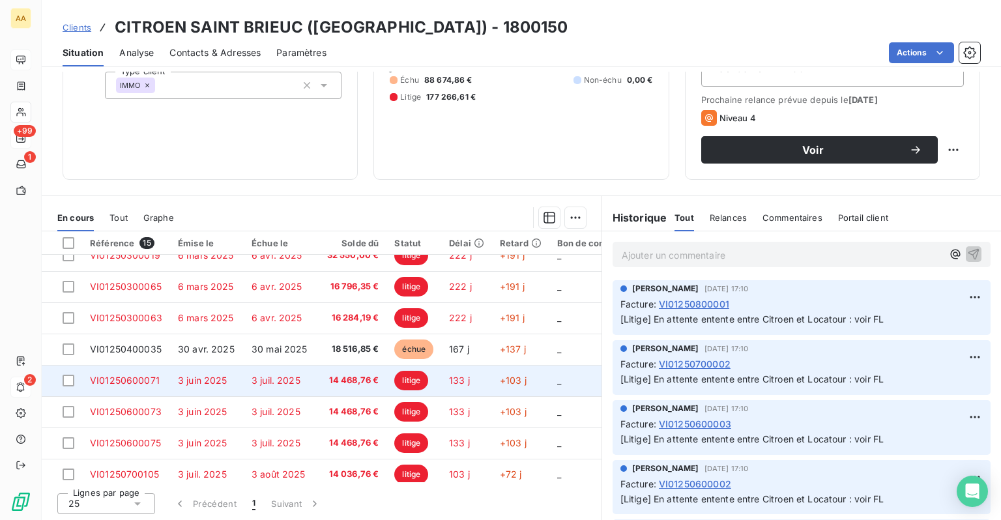
scroll to position [182, 0]
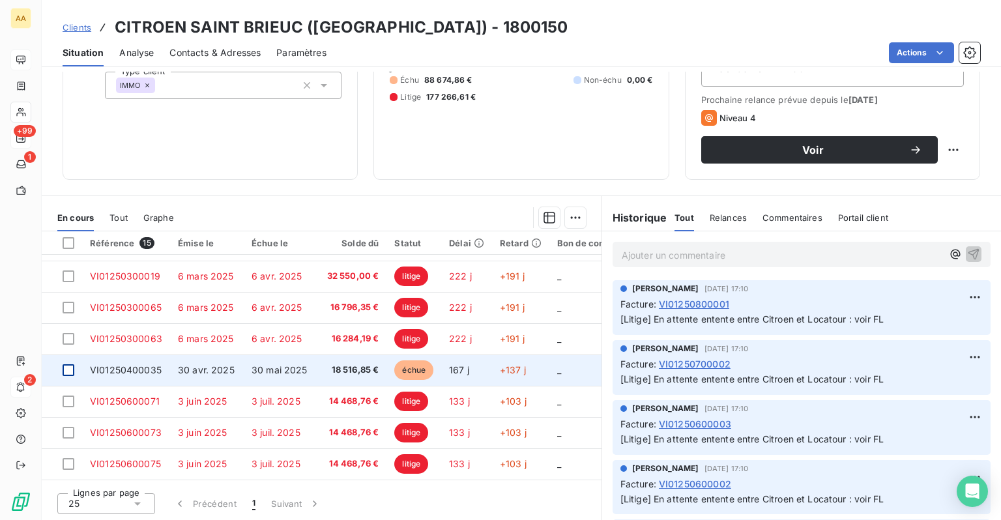
click at [68, 367] on div at bounding box center [69, 370] width 12 height 12
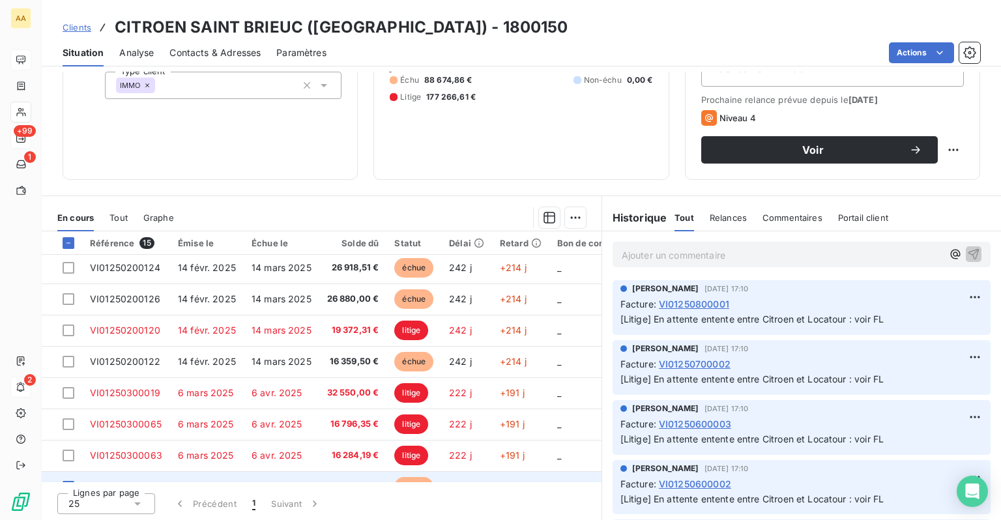
scroll to position [51, 0]
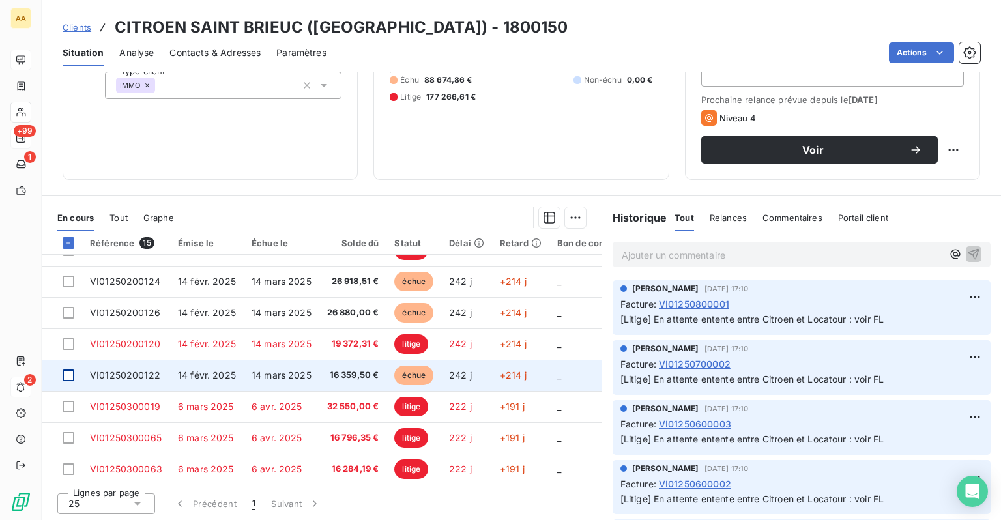
click at [66, 379] on div at bounding box center [69, 376] width 12 height 12
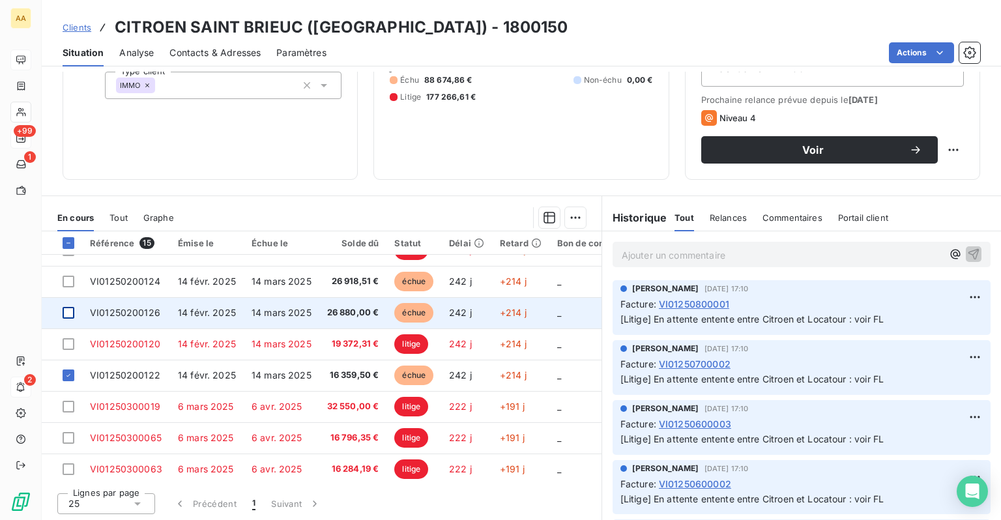
click at [72, 317] on div at bounding box center [69, 313] width 12 height 12
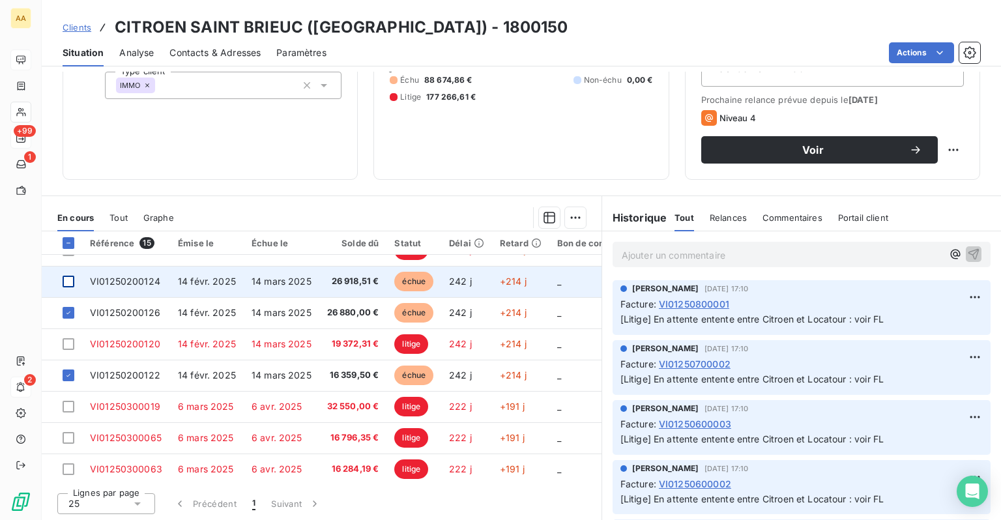
click at [67, 282] on div at bounding box center [69, 282] width 12 height 12
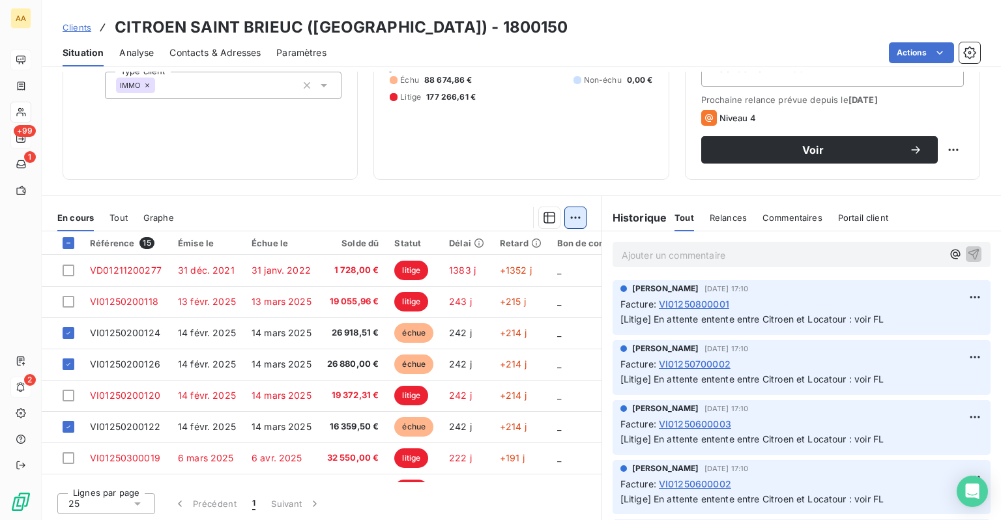
click at [564, 217] on html "AA +99 1 2 Clients CITROEN SAINT BRIEUC (SAVRA) - 1800150 Situation Analyse Con…" at bounding box center [500, 260] width 1001 height 520
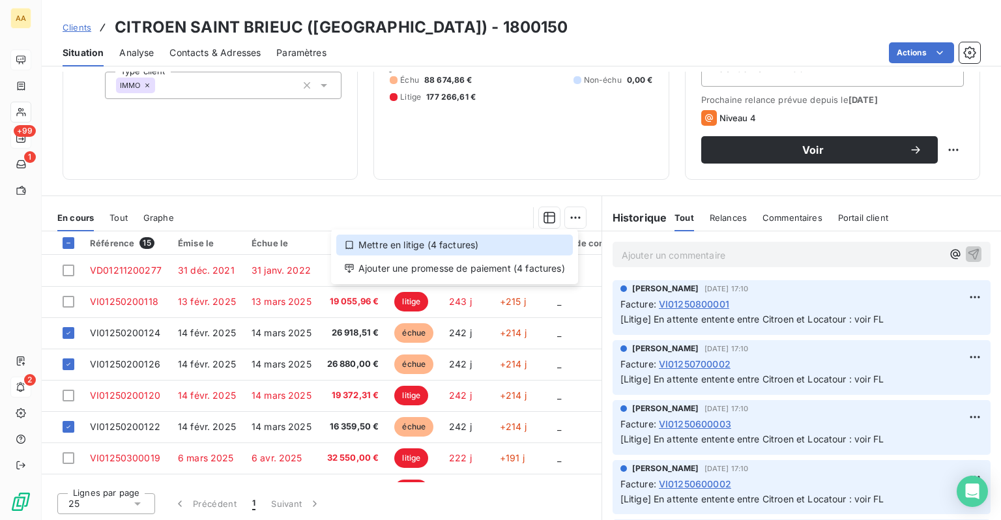
click at [429, 244] on div "Mettre en litige (4 factures)" at bounding box center [454, 245] width 237 height 21
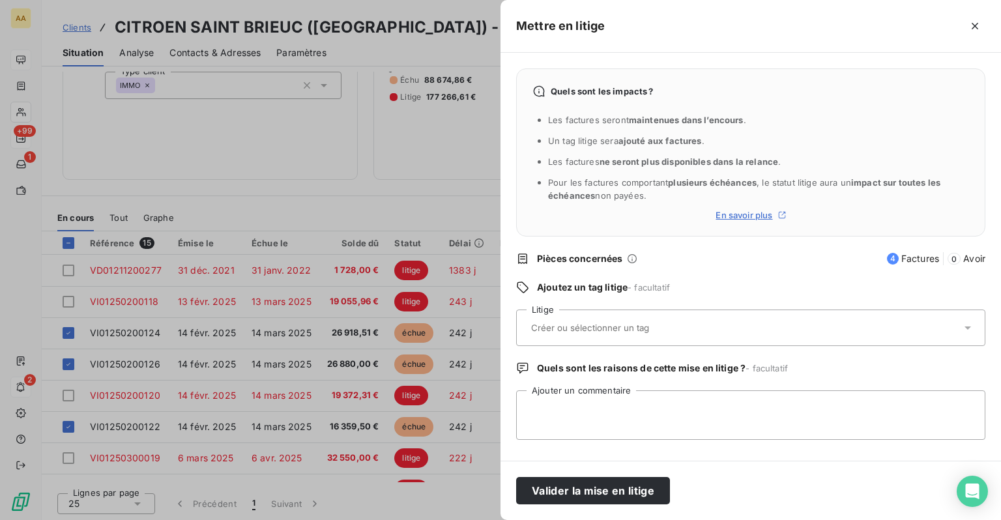
click at [646, 331] on input "text" at bounding box center [625, 328] width 190 height 12
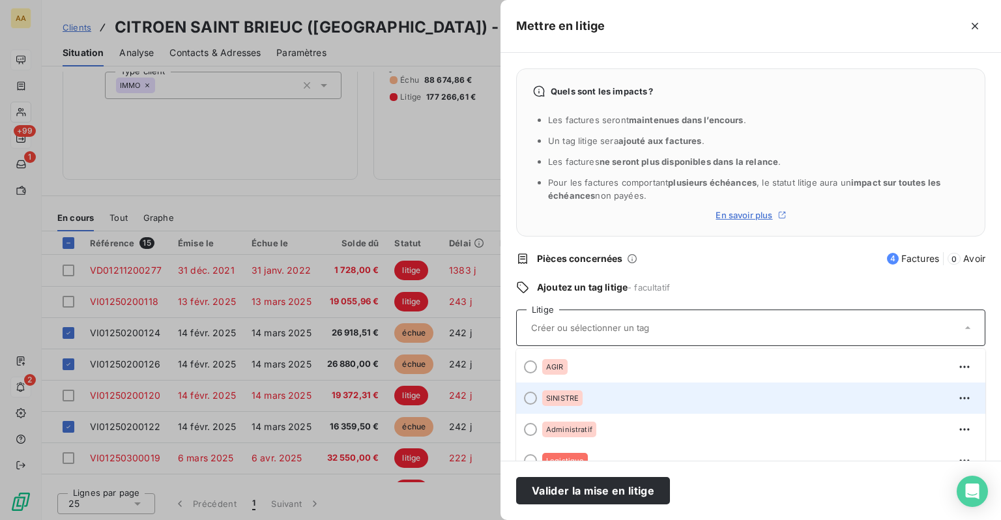
scroll to position [5, 0]
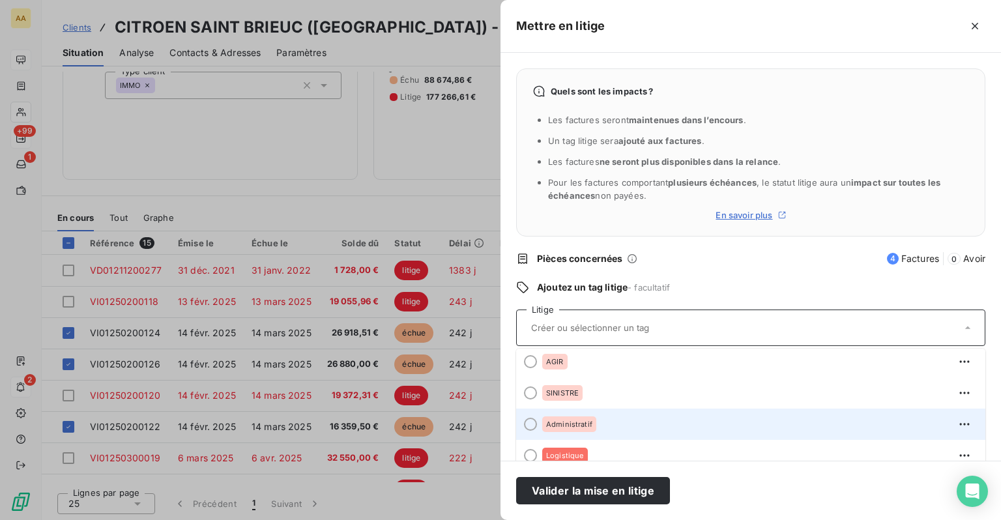
click at [582, 421] on span "Administratif" at bounding box center [569, 424] width 46 height 8
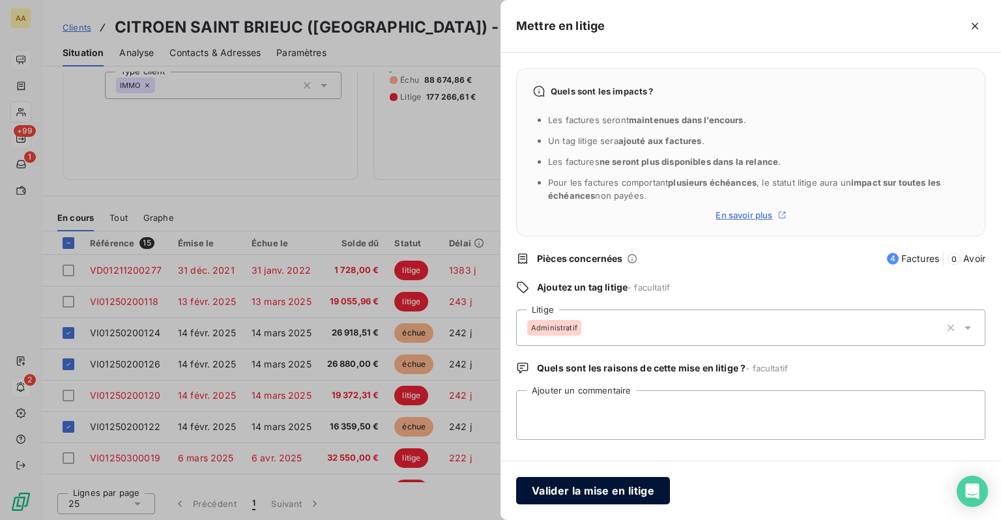
click at [602, 498] on button "Valider la mise en litige" at bounding box center [593, 490] width 154 height 27
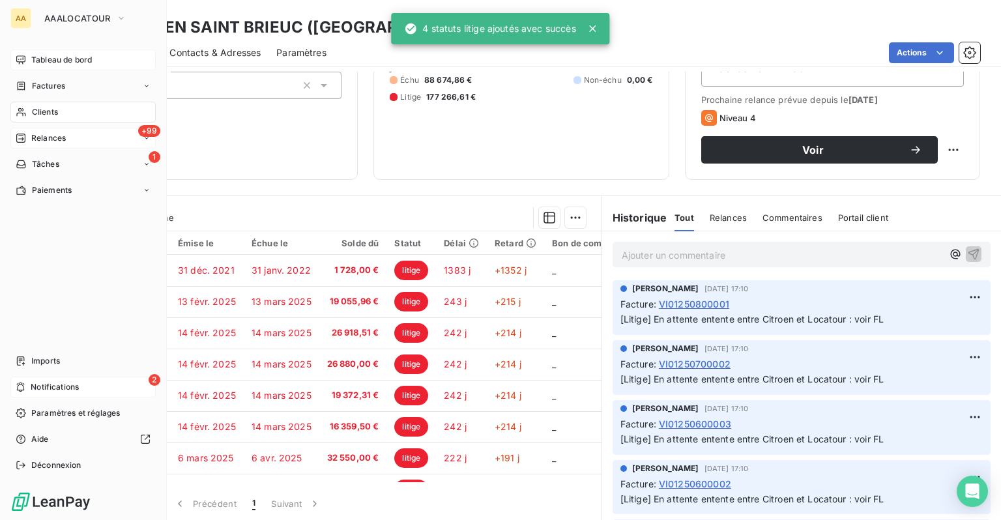
click at [42, 138] on span "Relances" at bounding box center [48, 138] width 35 height 12
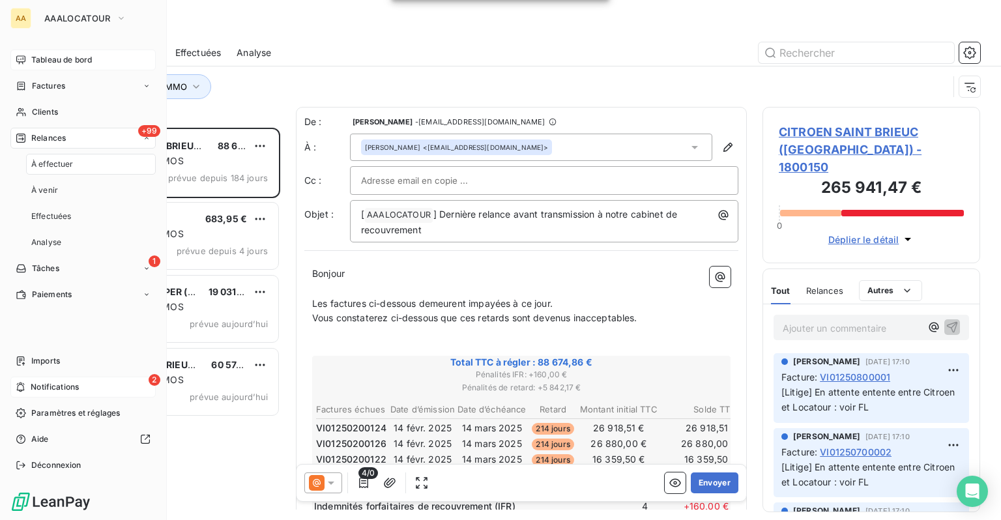
scroll to position [383, 207]
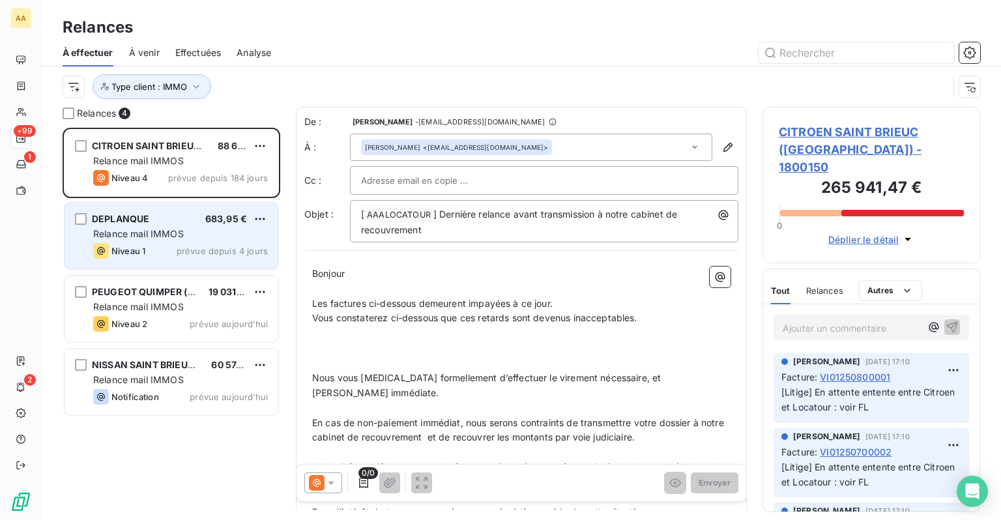
click at [156, 233] on span "Relance mail IMMOS" at bounding box center [138, 233] width 91 height 11
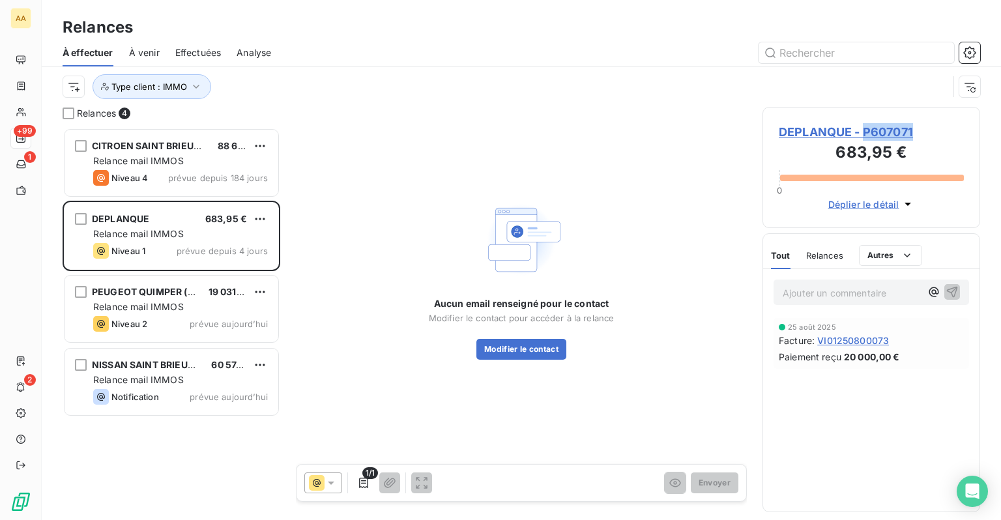
drag, startPoint x: 925, startPoint y: 130, endPoint x: 862, endPoint y: 126, distance: 62.7
click at [862, 126] on span "DEPLANQUE - P607071" at bounding box center [871, 132] width 185 height 18
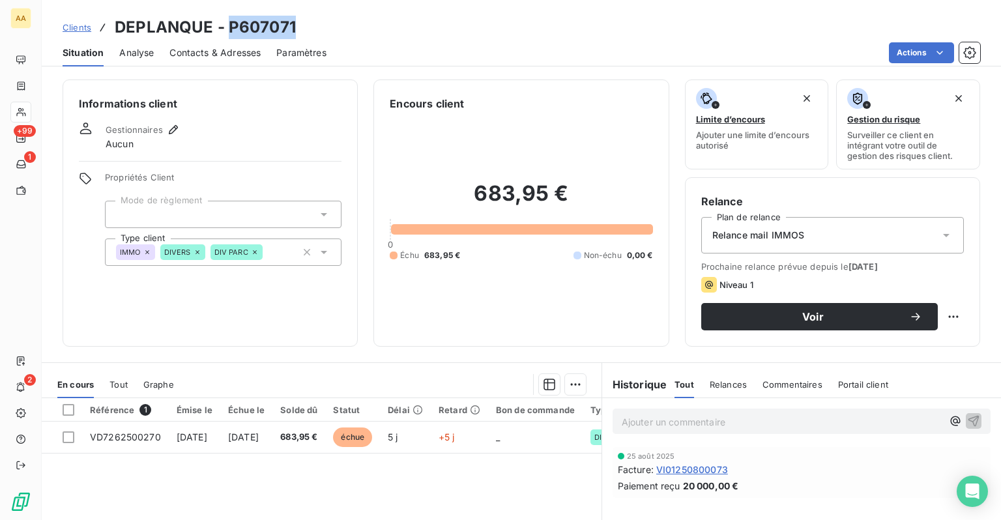
drag, startPoint x: 300, startPoint y: 25, endPoint x: 231, endPoint y: 32, distance: 69.4
click at [231, 32] on div "Clients DEPLANQUE - P607071" at bounding box center [521, 27] width 959 height 23
copy h3 "P607071"
click at [144, 252] on icon at bounding box center [147, 252] width 8 height 8
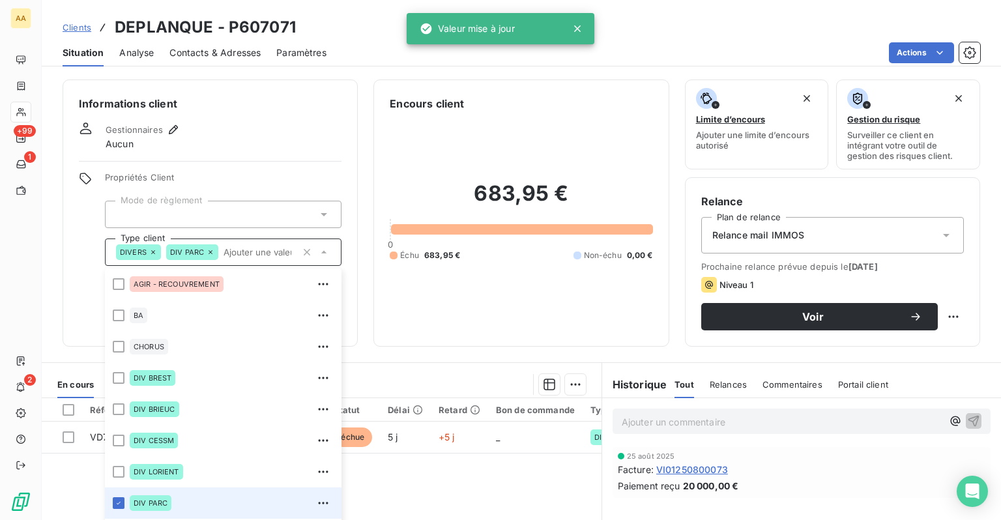
click at [323, 137] on div "Gestionnaires Aucun" at bounding box center [210, 136] width 263 height 29
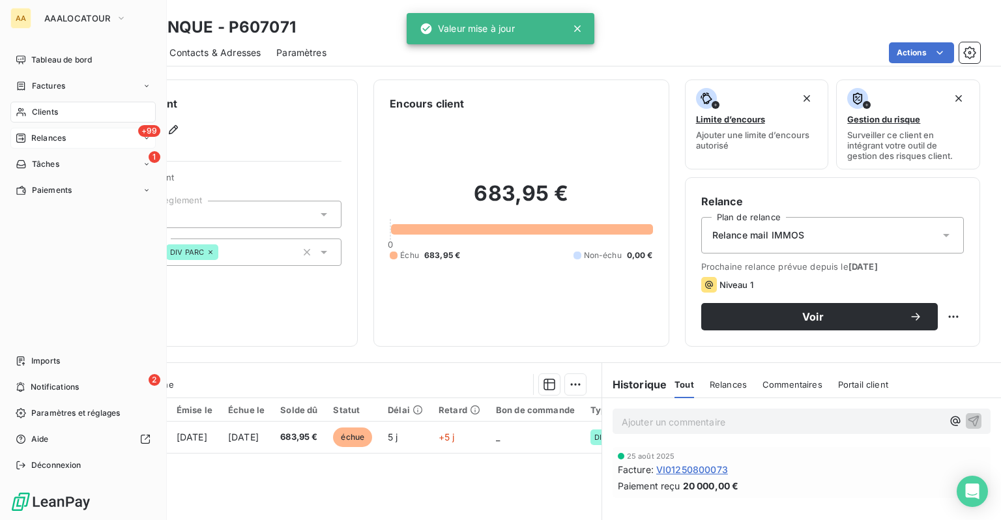
click at [51, 147] on div "+99 Relances" at bounding box center [82, 138] width 145 height 21
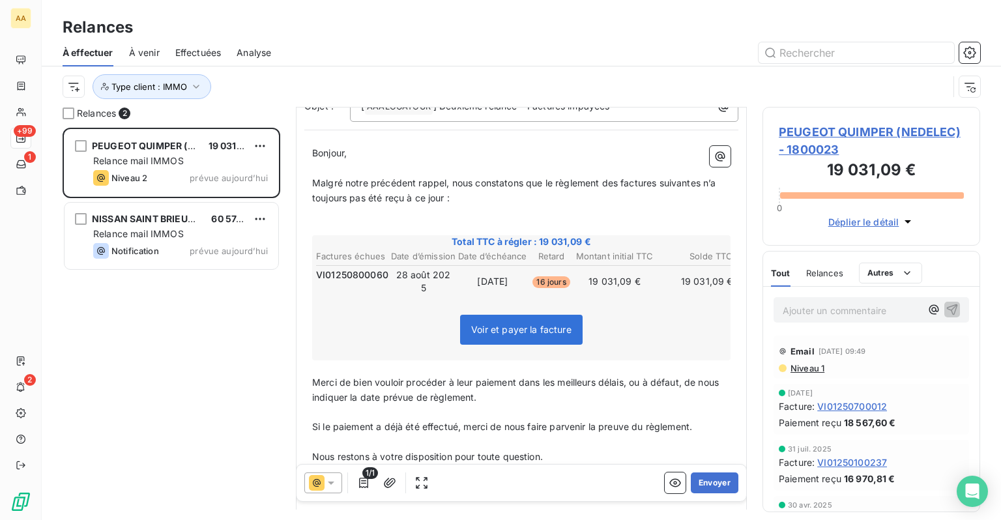
scroll to position [130, 0]
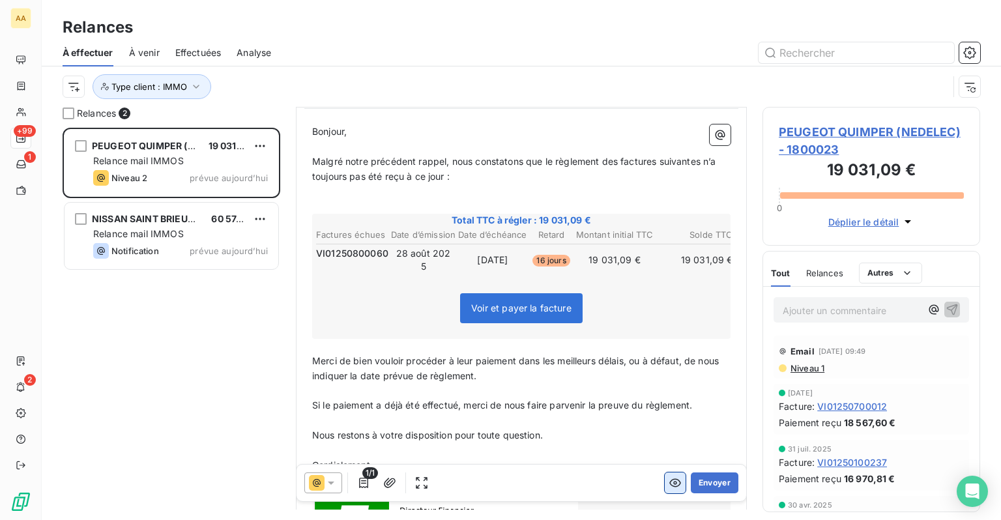
click at [669, 493] on button "button" at bounding box center [675, 483] width 21 height 21
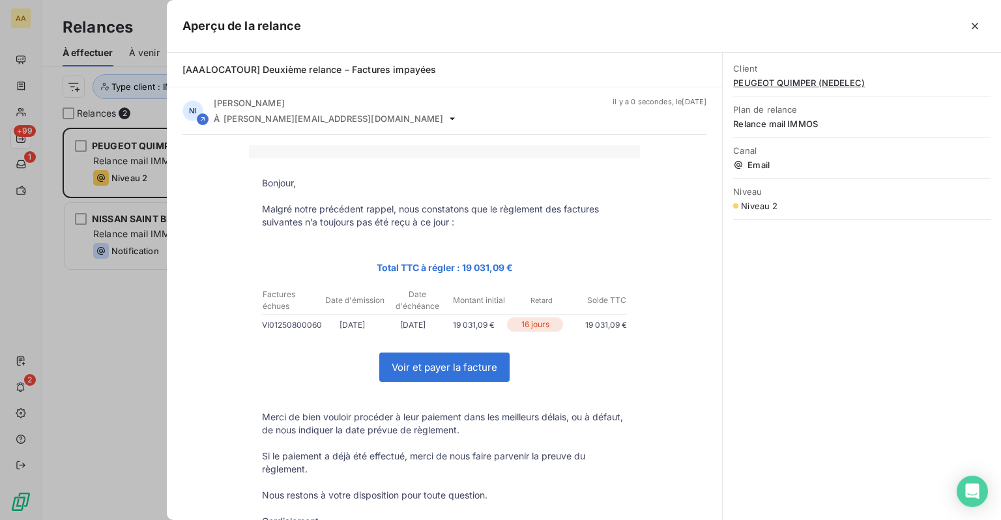
click at [479, 367] on link "Voir et payer la facture" at bounding box center [444, 367] width 129 height 28
click at [970, 27] on icon "button" at bounding box center [974, 26] width 13 height 13
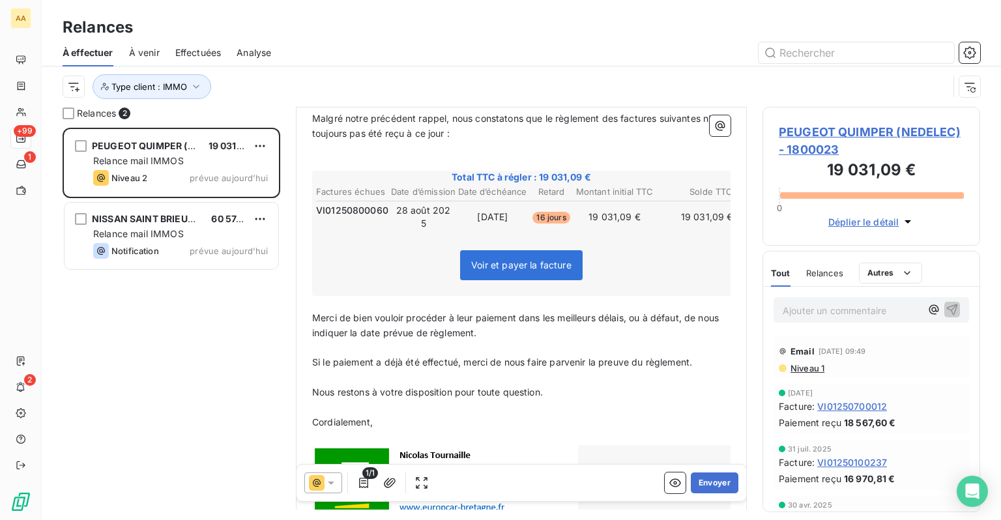
scroll to position [196, 0]
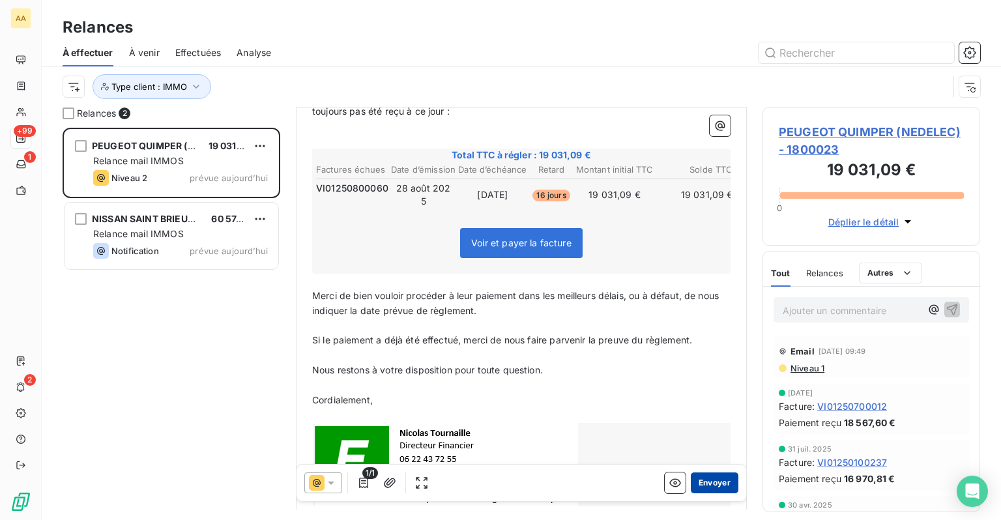
click at [706, 486] on button "Envoyer" at bounding box center [715, 483] width 48 height 21
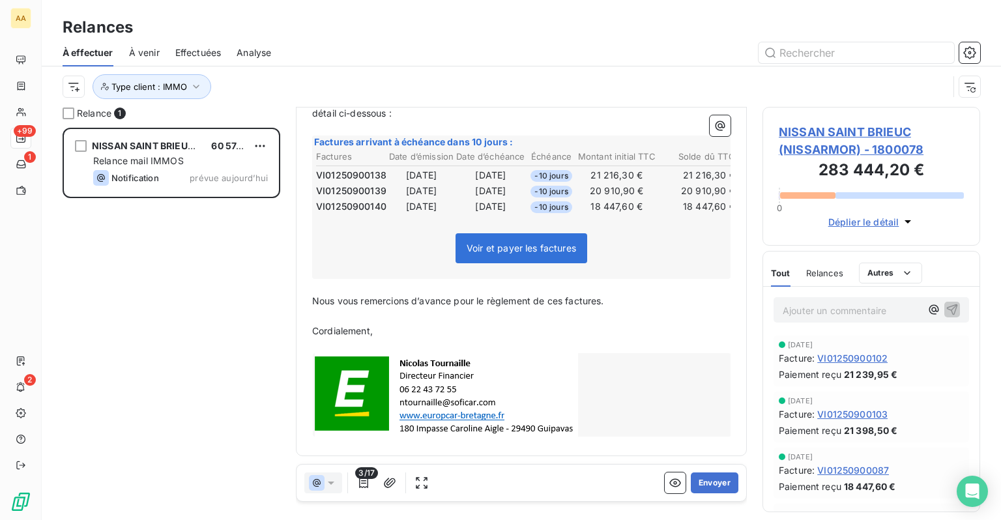
scroll to position [229, 0]
click at [697, 489] on button "Envoyer" at bounding box center [715, 483] width 48 height 21
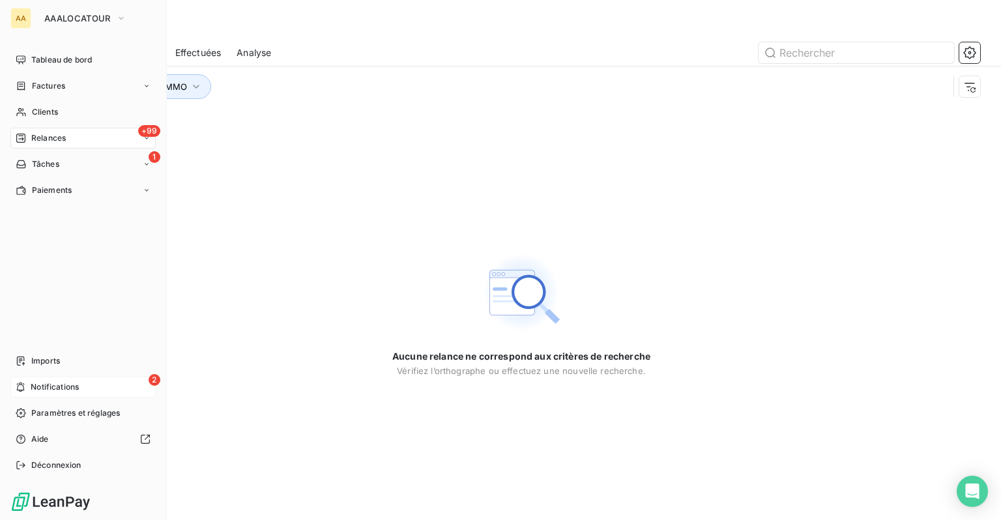
click at [87, 390] on div "2 Notifications" at bounding box center [82, 387] width 145 height 21
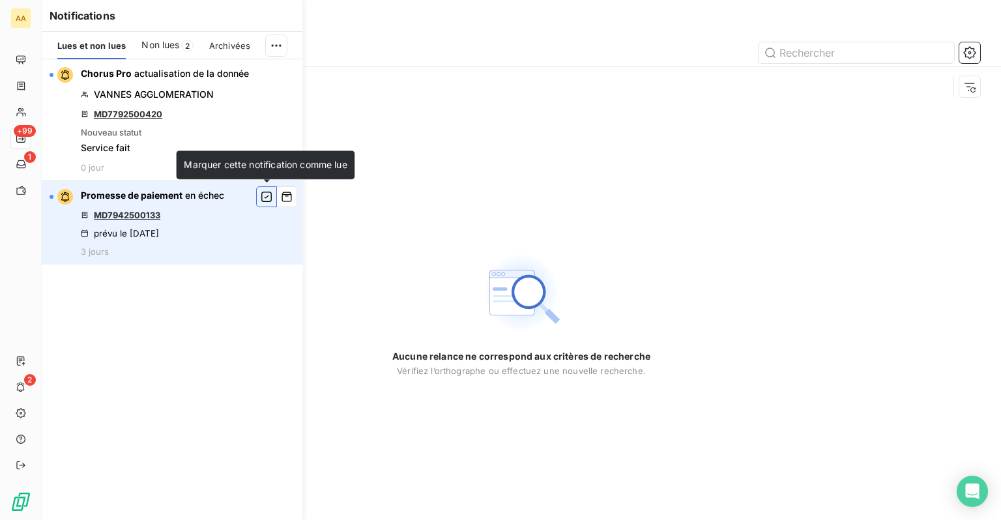
click at [269, 197] on icon "button" at bounding box center [267, 196] width 12 height 13
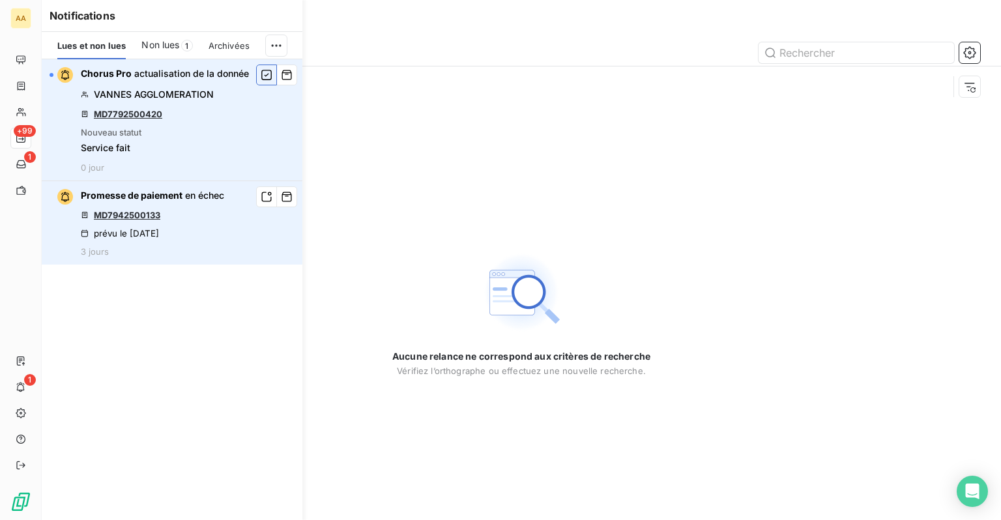
click at [264, 77] on icon "button" at bounding box center [267, 74] width 12 height 13
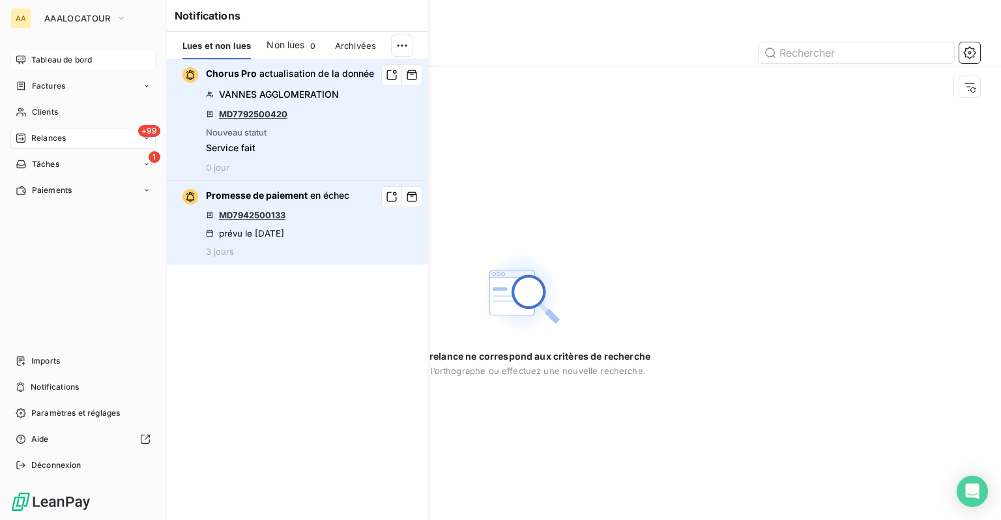
click at [44, 65] on span "Tableau de bord" at bounding box center [61, 60] width 61 height 12
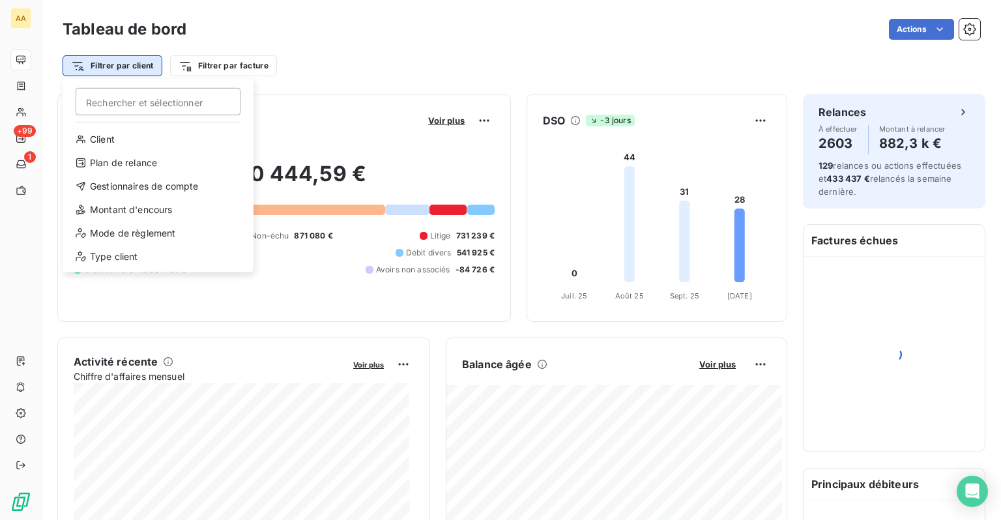
click at [138, 63] on html "AA +99 1 Tableau de bord Actions Filtrer par client Rechercher et sélectionner …" at bounding box center [500, 260] width 1001 height 520
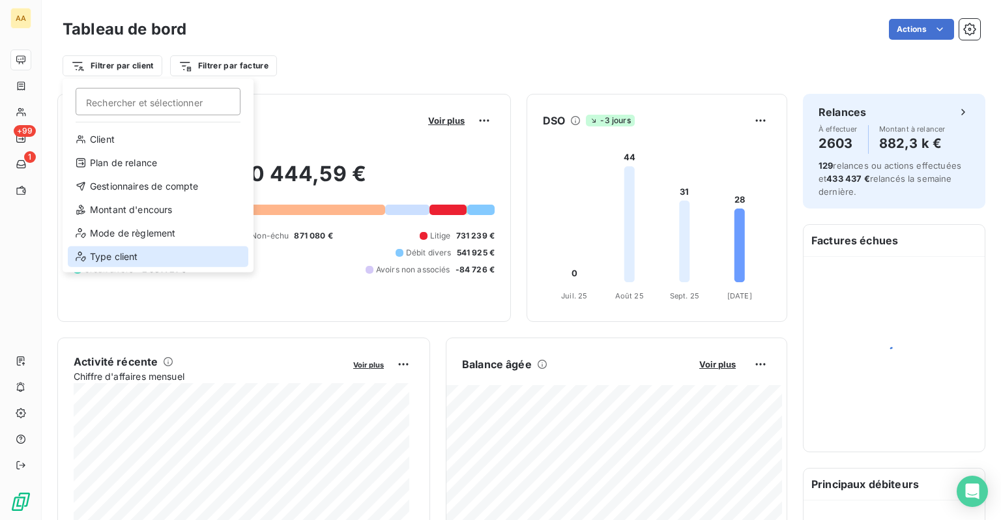
click at [130, 259] on div "Type client" at bounding box center [158, 256] width 181 height 21
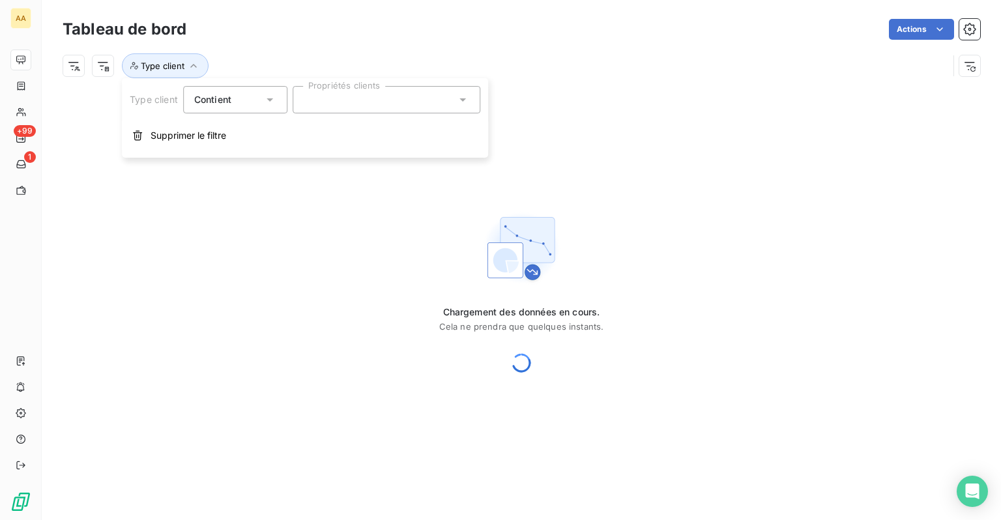
click at [340, 103] on div at bounding box center [387, 99] width 188 height 27
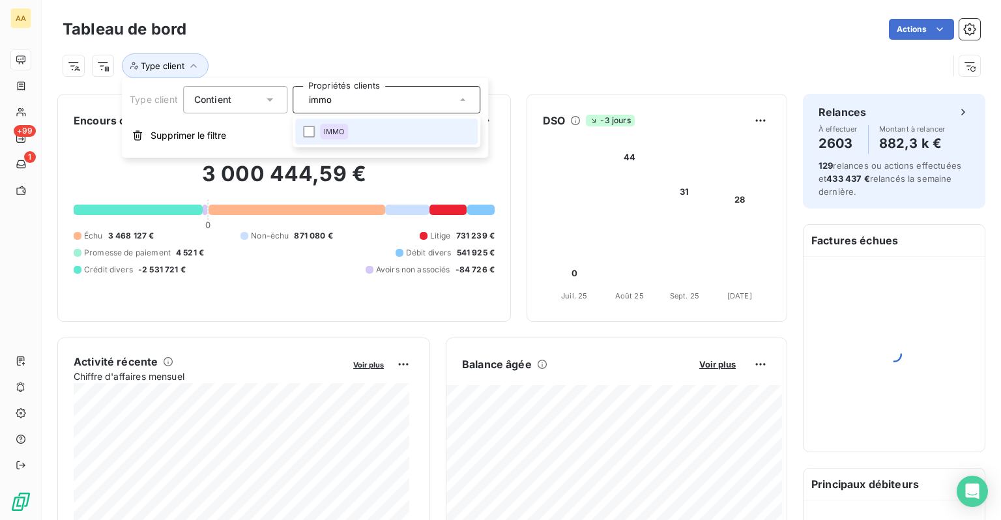
type input "immo"
click at [367, 131] on li "IMMO" at bounding box center [386, 132] width 182 height 26
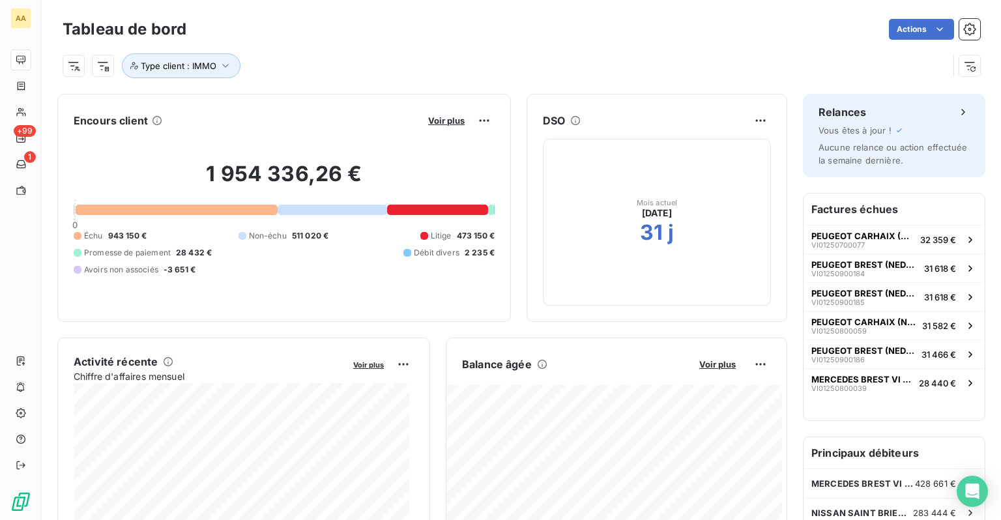
click at [391, 31] on div "Actions" at bounding box center [591, 29] width 778 height 21
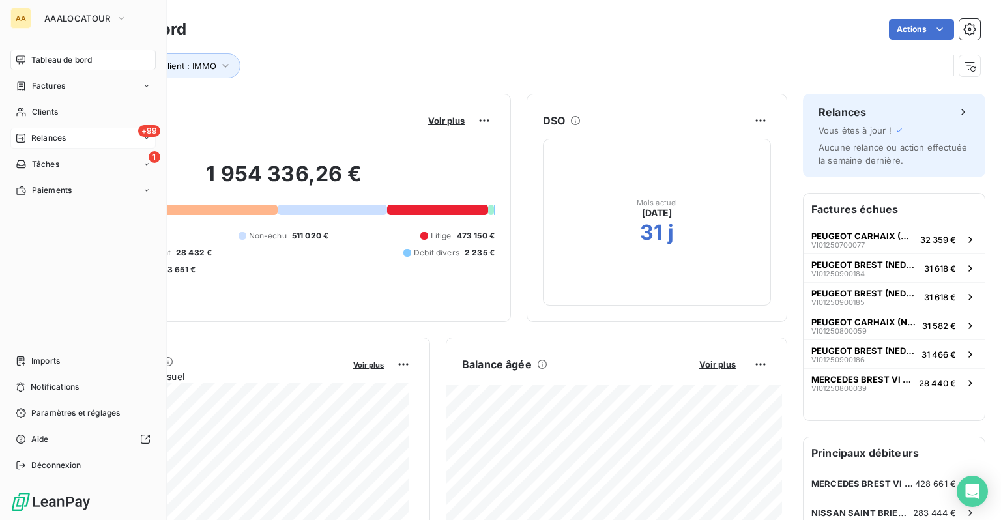
click at [53, 139] on span "Relances" at bounding box center [48, 138] width 35 height 12
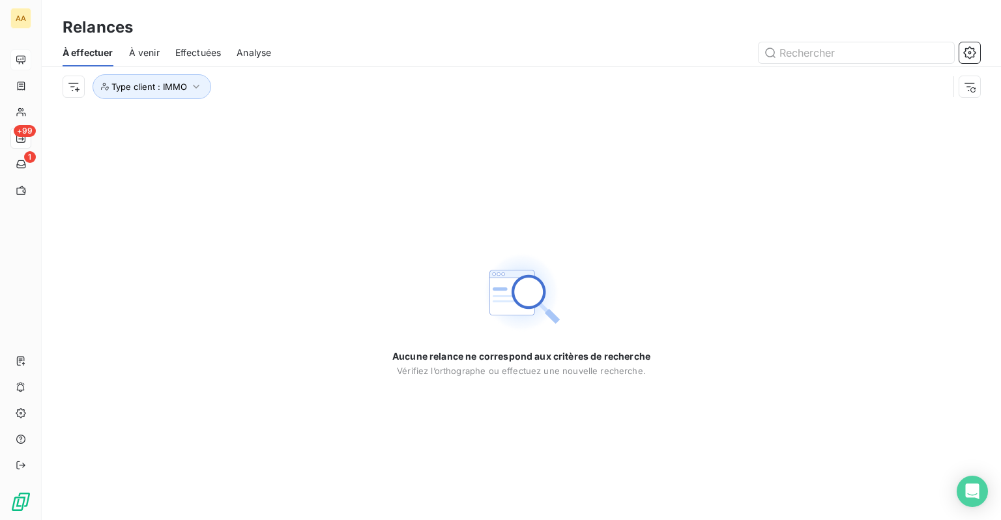
click at [234, 56] on div "À effectuer À venir Effectuées Analyse" at bounding box center [521, 52] width 959 height 27
click at [244, 51] on span "Analyse" at bounding box center [254, 52] width 35 height 13
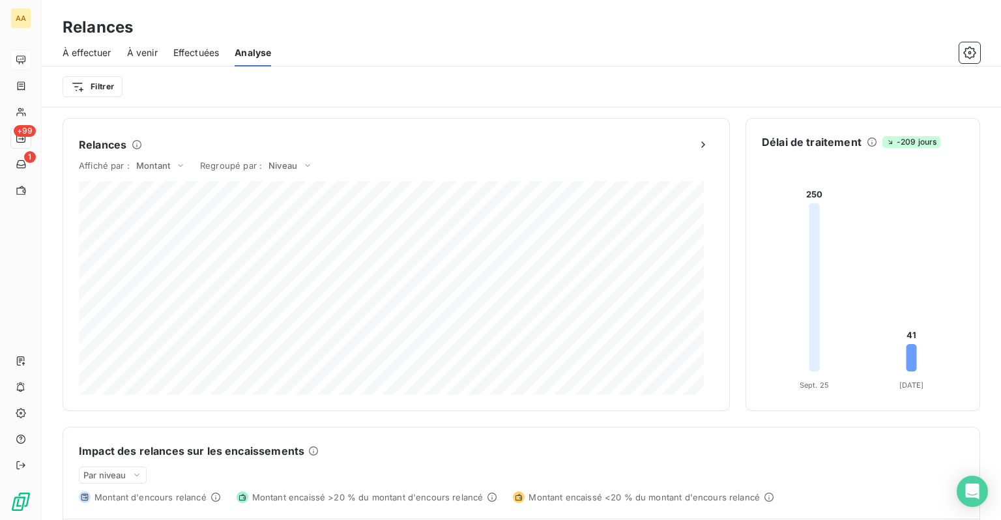
scroll to position [241, 0]
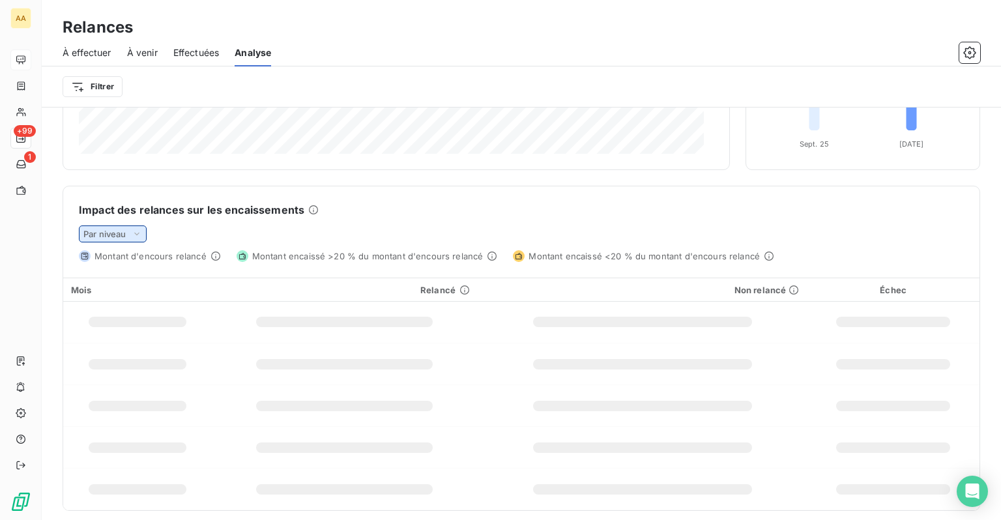
click at [119, 227] on div "Par niveau" at bounding box center [113, 234] width 68 height 17
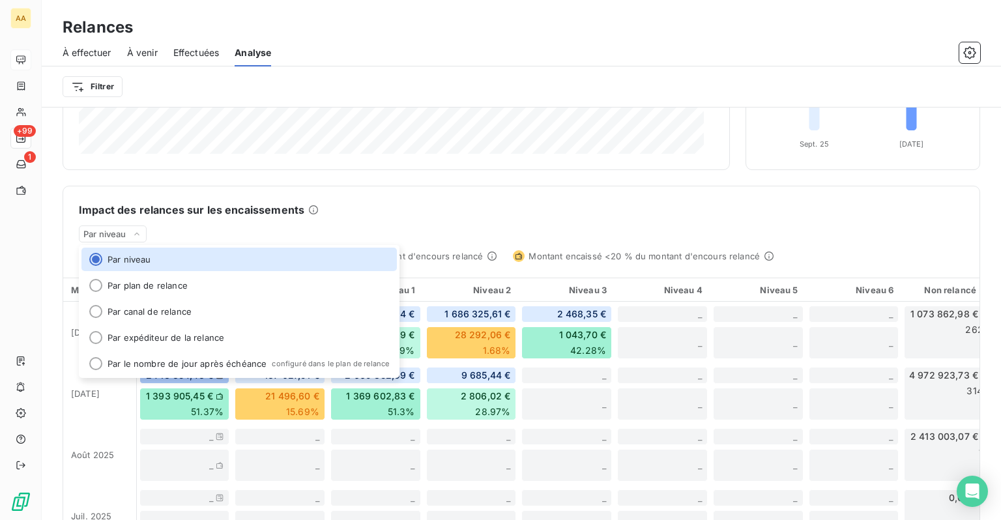
click at [371, 196] on div "Impact des relances sur les encaissements Par niveau Par niveau Par plan de rel…" at bounding box center [521, 224] width 916 height 76
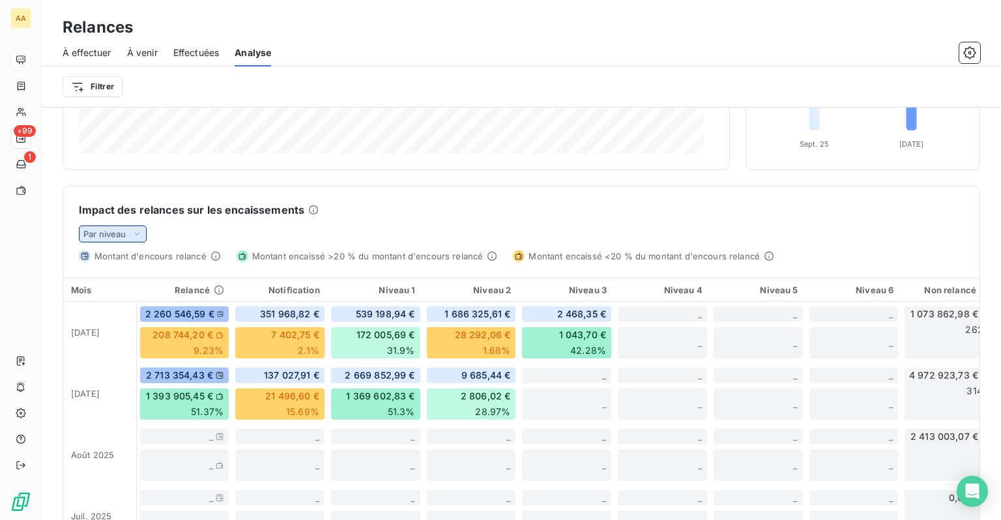
click at [123, 234] on span "Par niveau" at bounding box center [104, 234] width 43 height 10
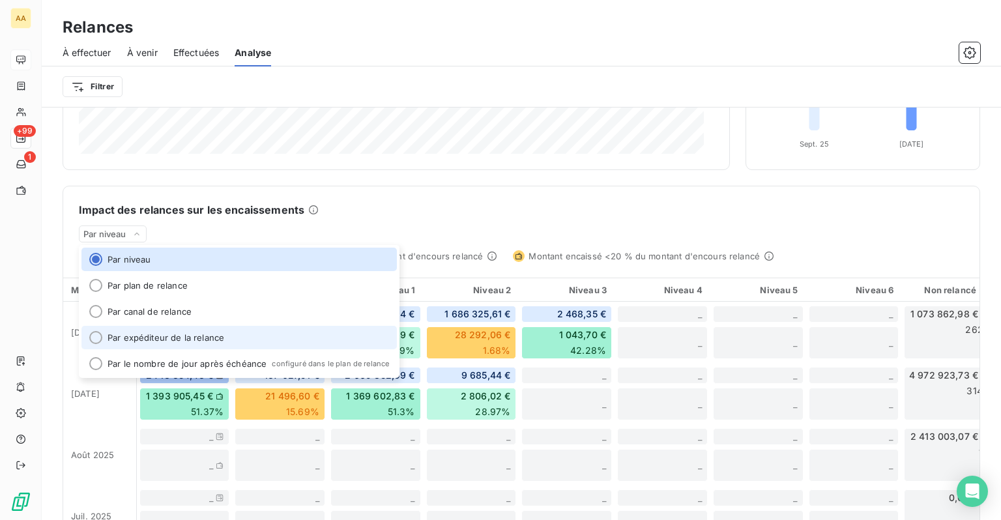
click at [132, 330] on li "Par expéditeur de la relance" at bounding box center [238, 337] width 315 height 23
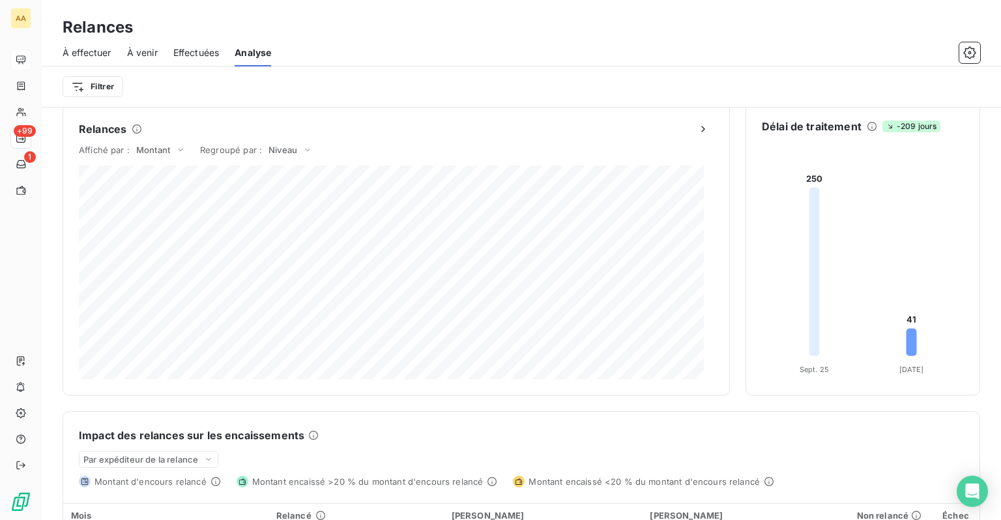
scroll to position [0, 0]
